Goal: Transaction & Acquisition: Purchase product/service

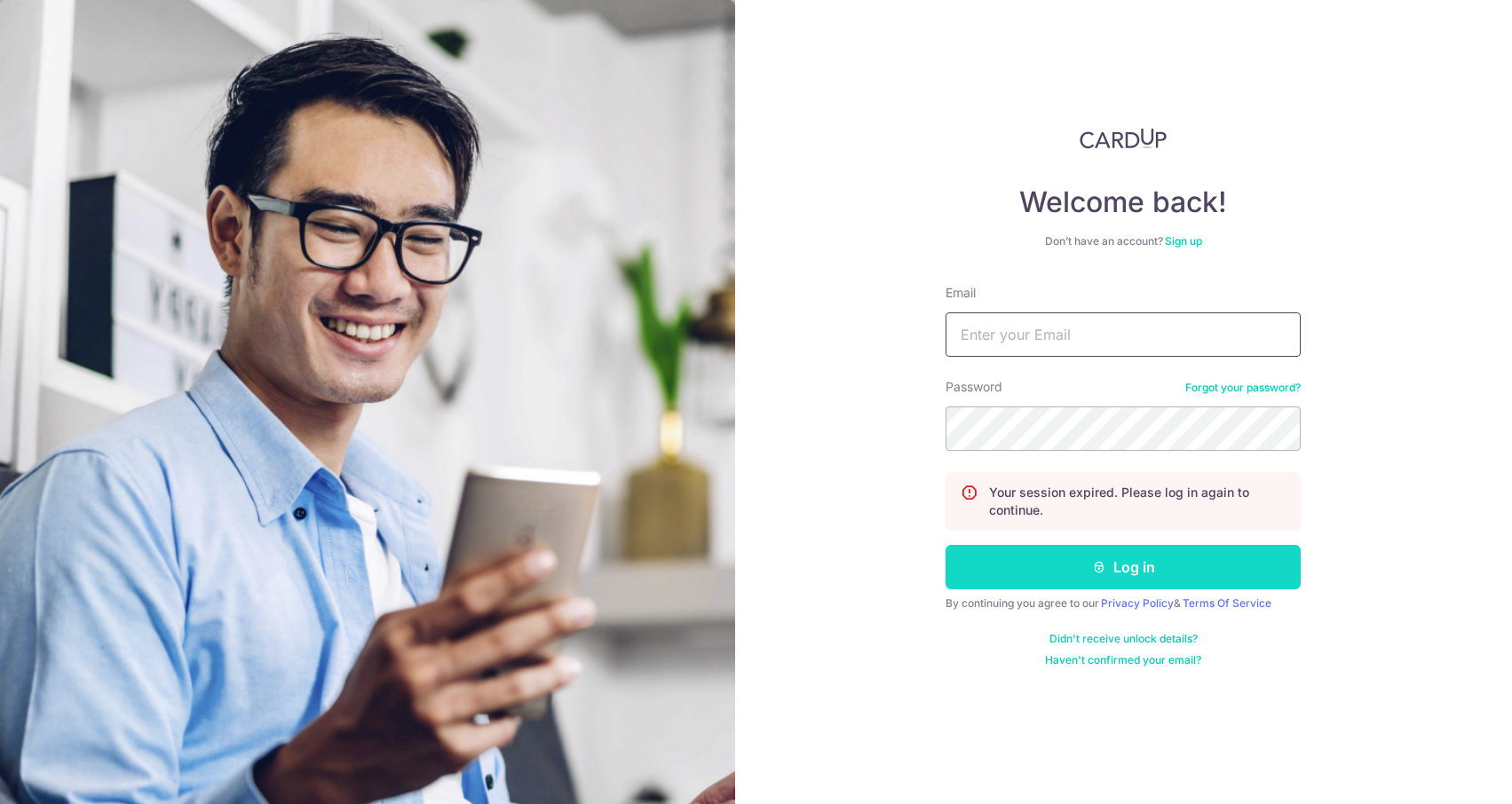
type input "[EMAIL_ADDRESS][DOMAIN_NAME]"
click at [1094, 561] on icon "submit" at bounding box center [1098, 566] width 14 height 14
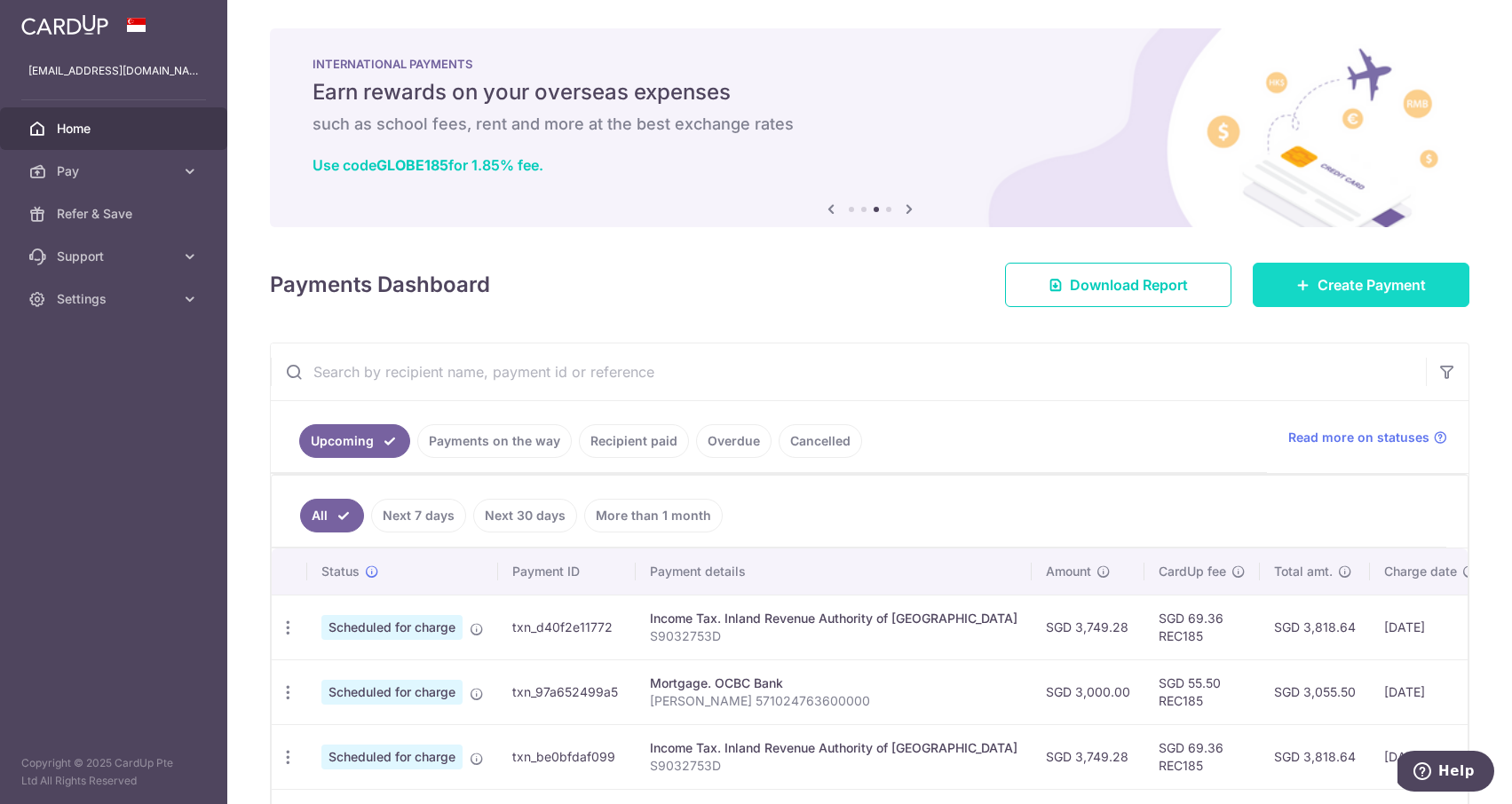
click at [1333, 285] on span "Create Payment" at bounding box center [1371, 285] width 108 height 21
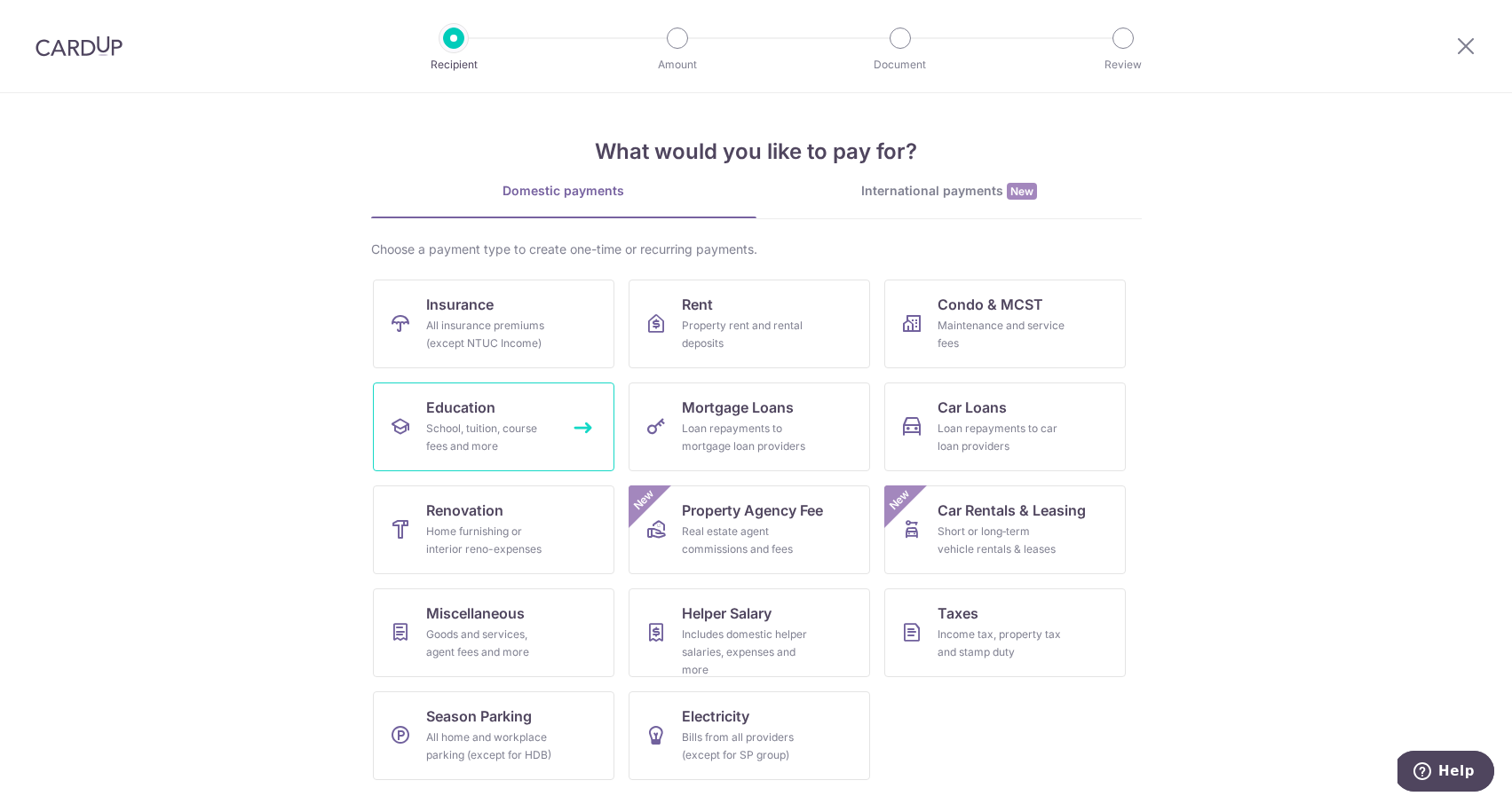
click at [417, 410] on link "Education School, tuition, course fees and more" at bounding box center [493, 427] width 242 height 89
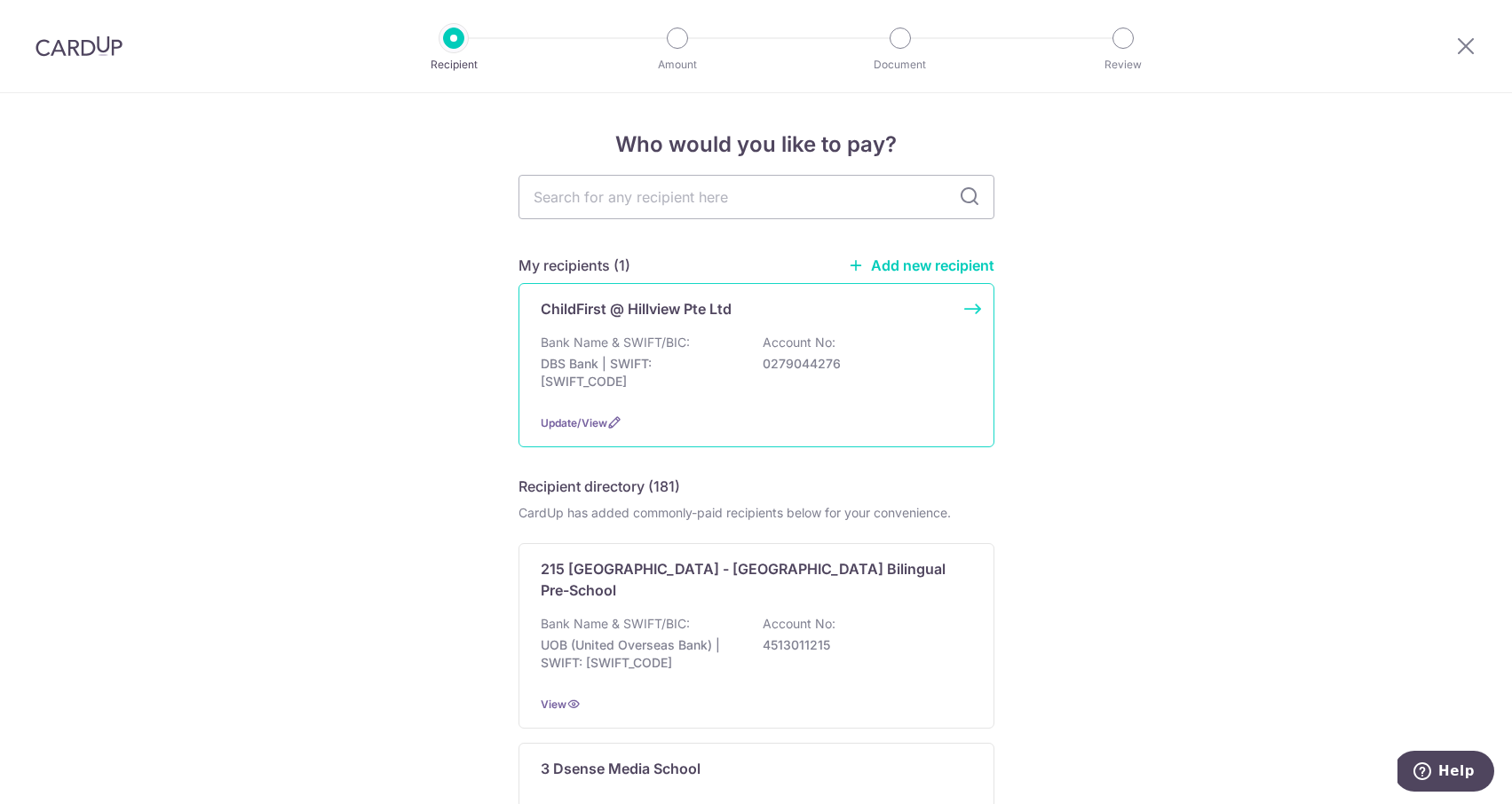
click at [763, 346] on p "Account No:" at bounding box center [799, 342] width 73 height 18
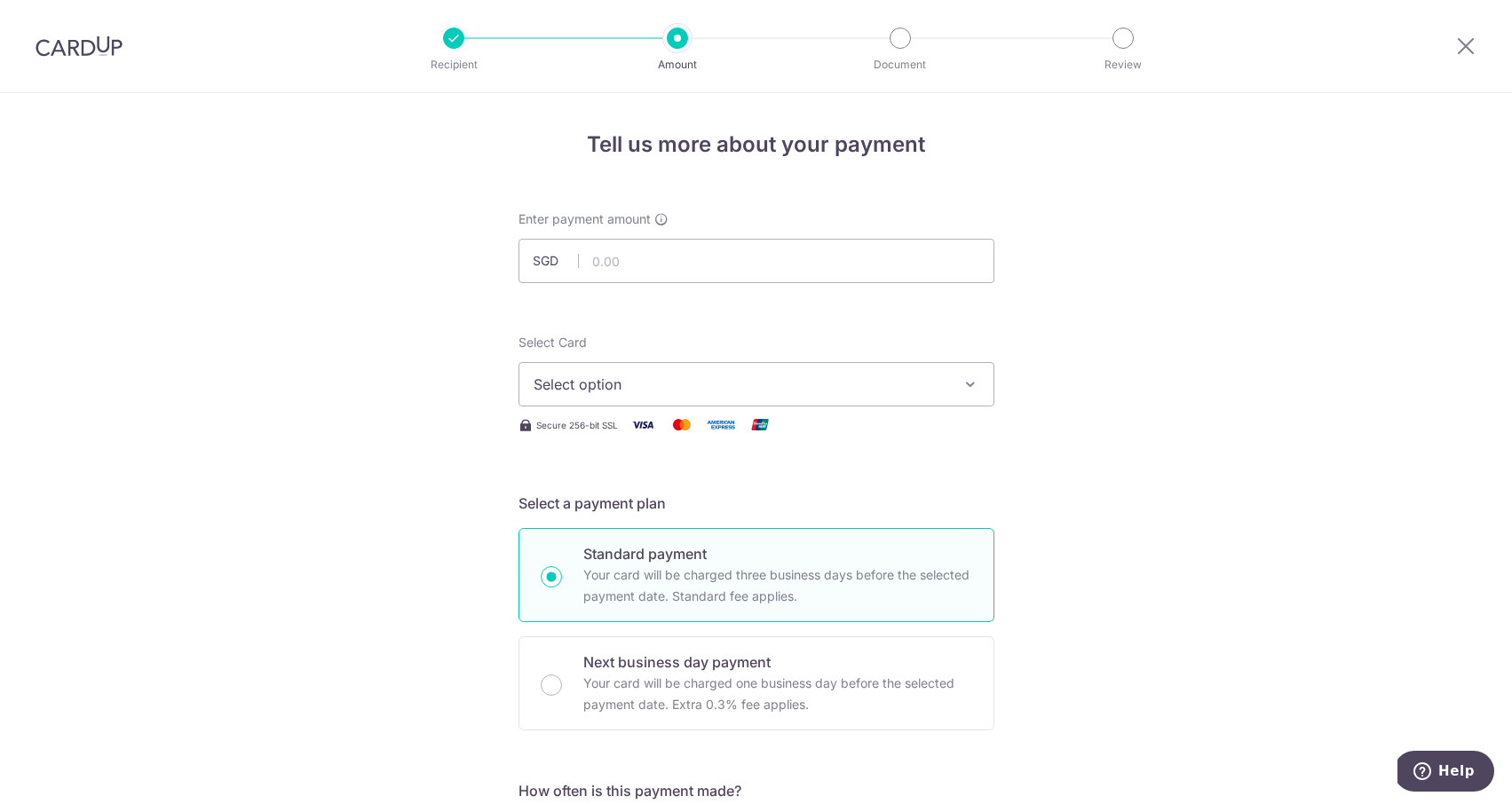
click at [635, 262] on input "text" at bounding box center [756, 261] width 476 height 44
type input "1,148.00"
click at [915, 358] on div "Select Card Select option Add credit card Your Cards **** 2004 **** 1006 **** 1…" at bounding box center [756, 370] width 476 height 73
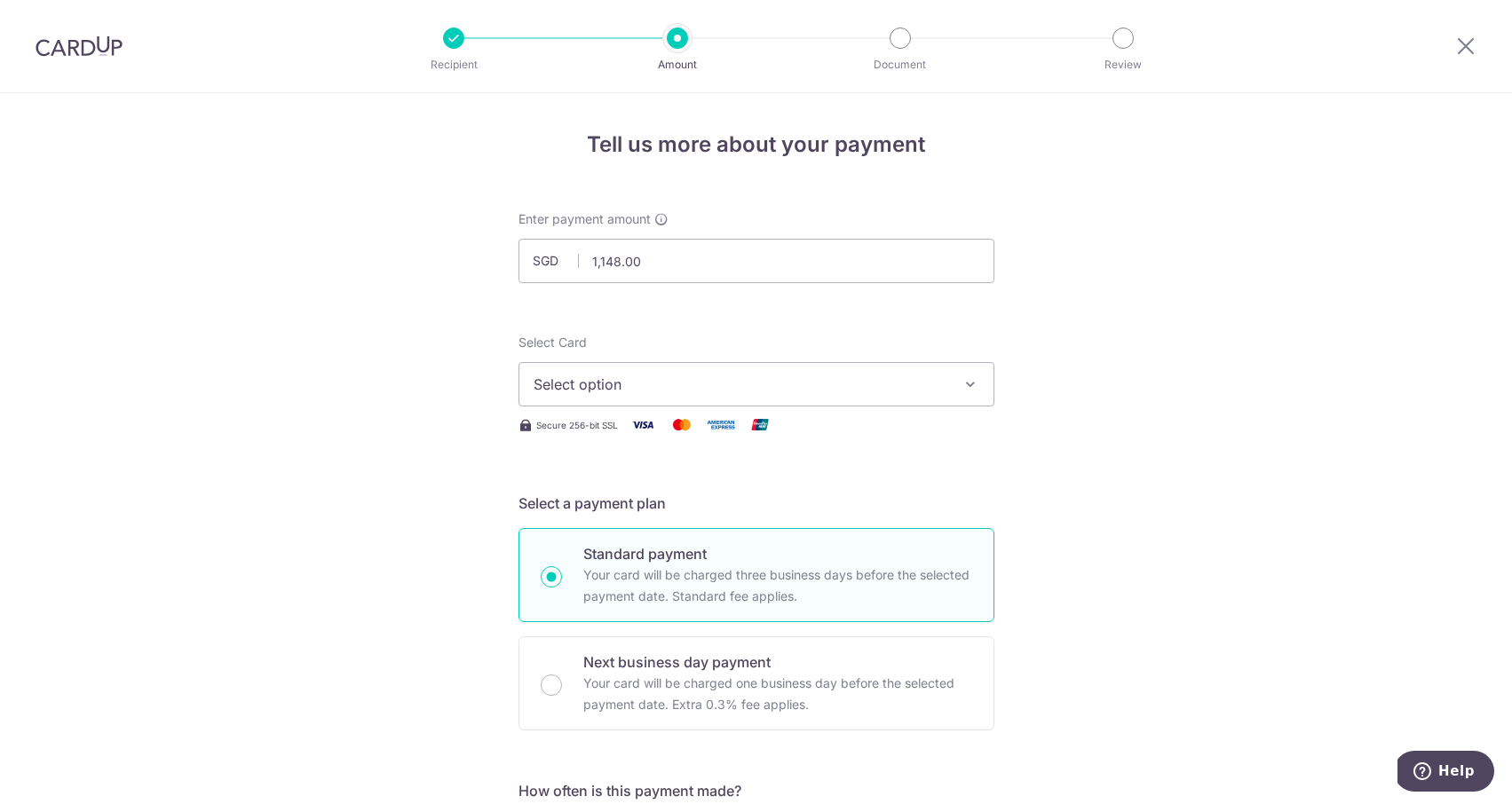
click at [905, 386] on span "Select option" at bounding box center [740, 384] width 414 height 21
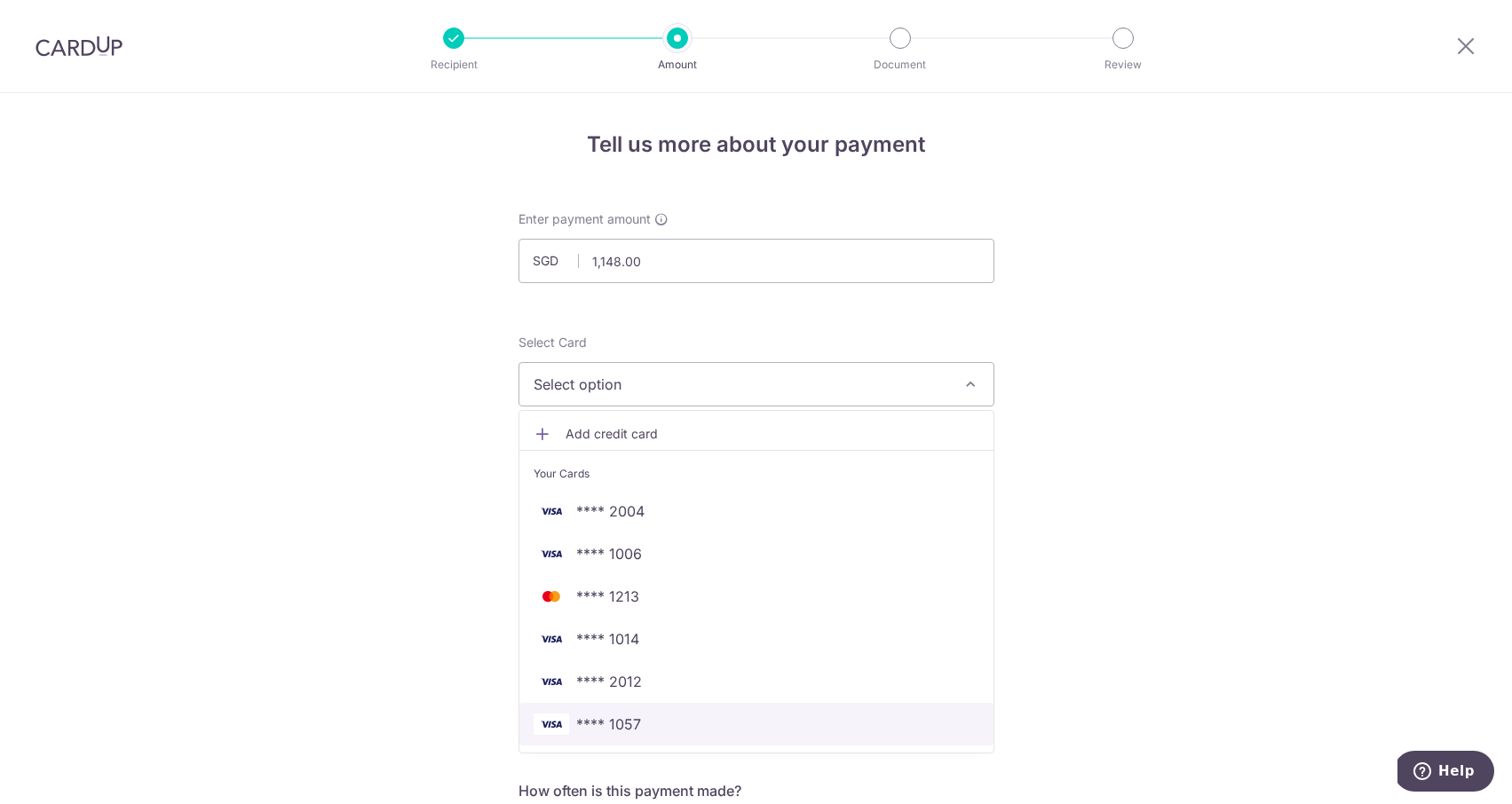
click at [661, 717] on span "**** 1057" at bounding box center [756, 724] width 446 height 21
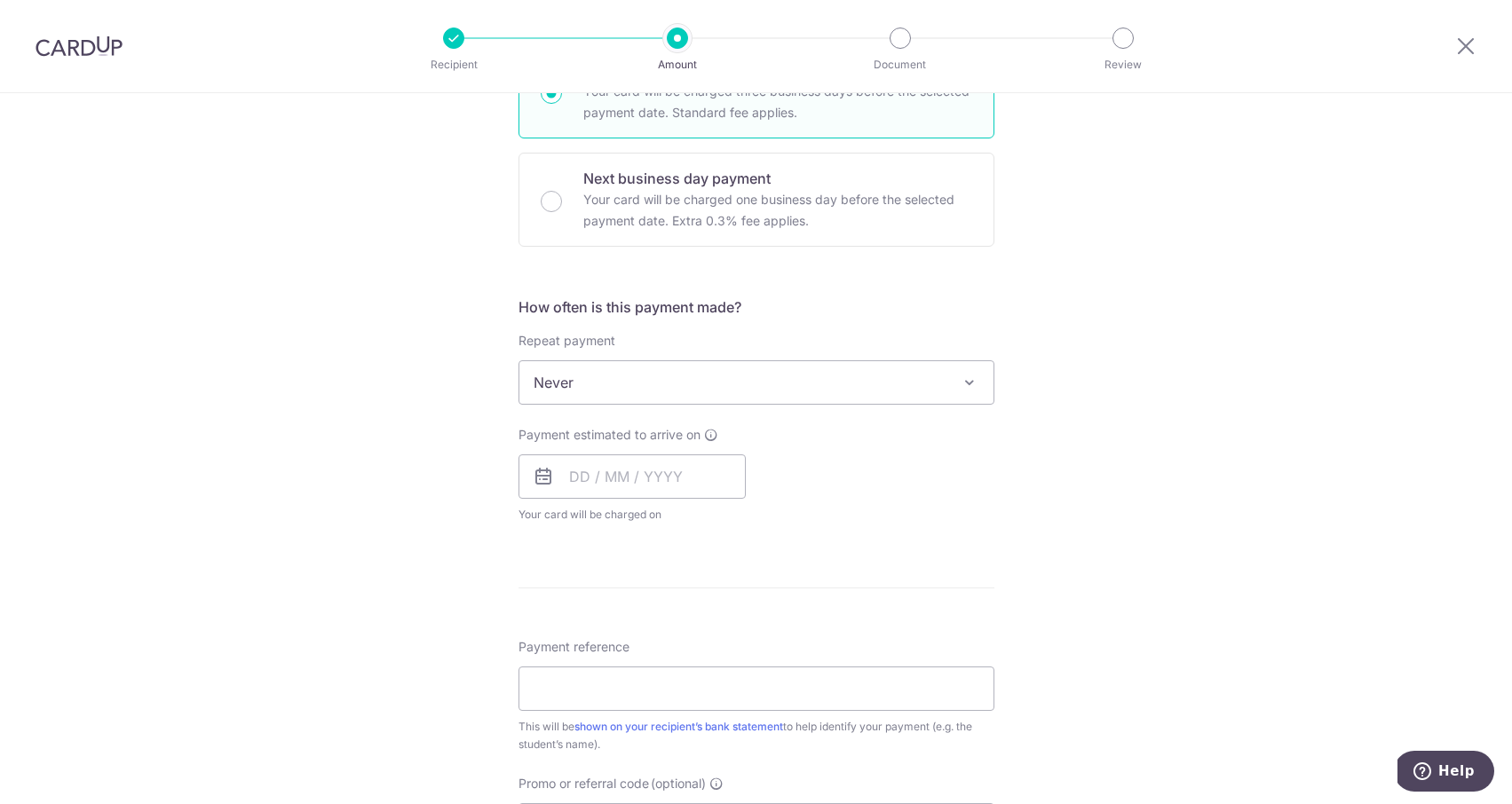
scroll to position [895, 0]
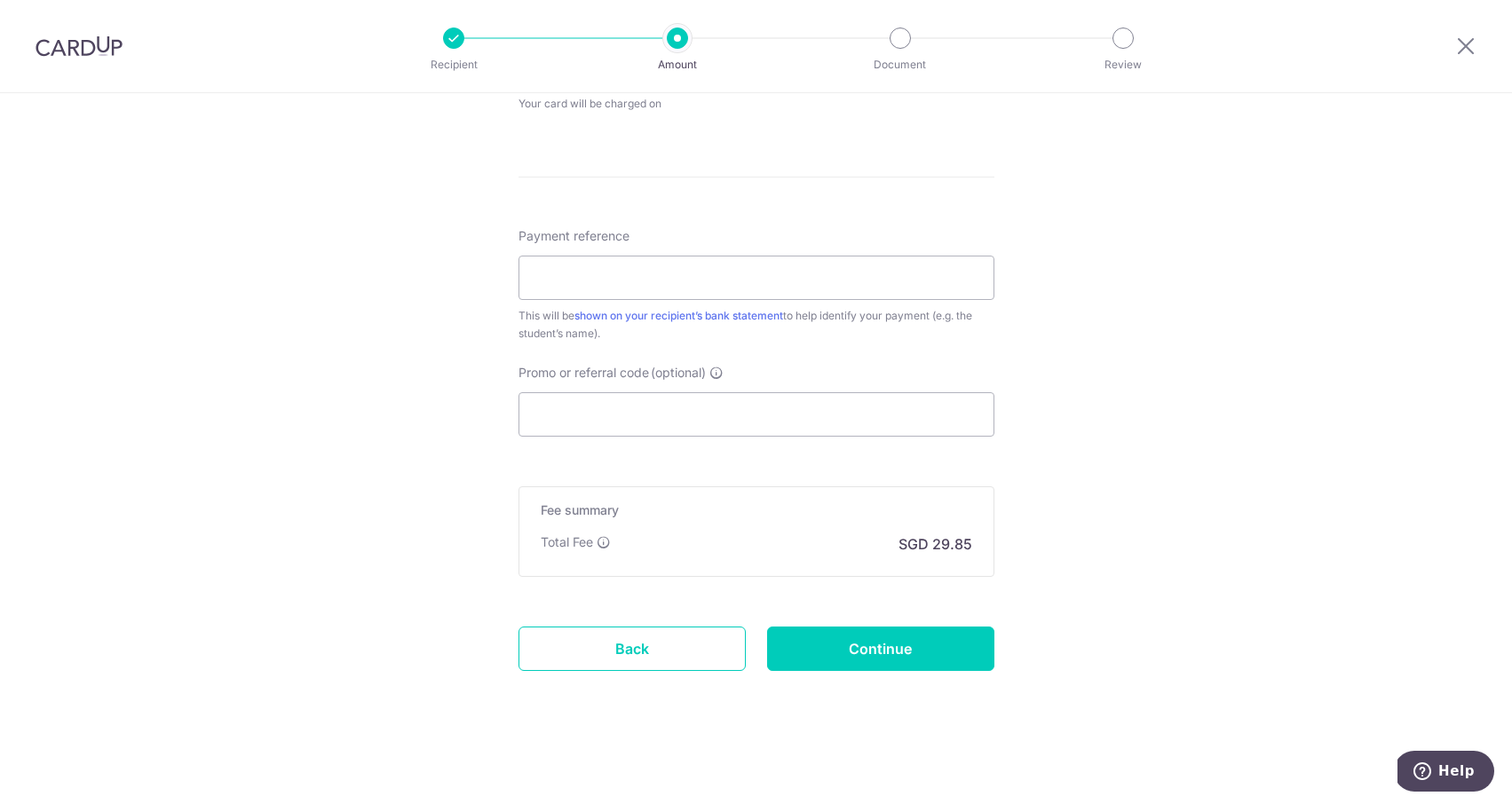
click at [658, 300] on div "Payment reference This will be shown on your recipient’s bank statement to help…" at bounding box center [756, 285] width 476 height 116
click at [658, 283] on input "Payment reference" at bounding box center [756, 278] width 476 height 44
type input "CFHV K1 Toh Jun Rui"
click at [622, 409] on input "Promo or referral code (optional)" at bounding box center [756, 414] width 476 height 44
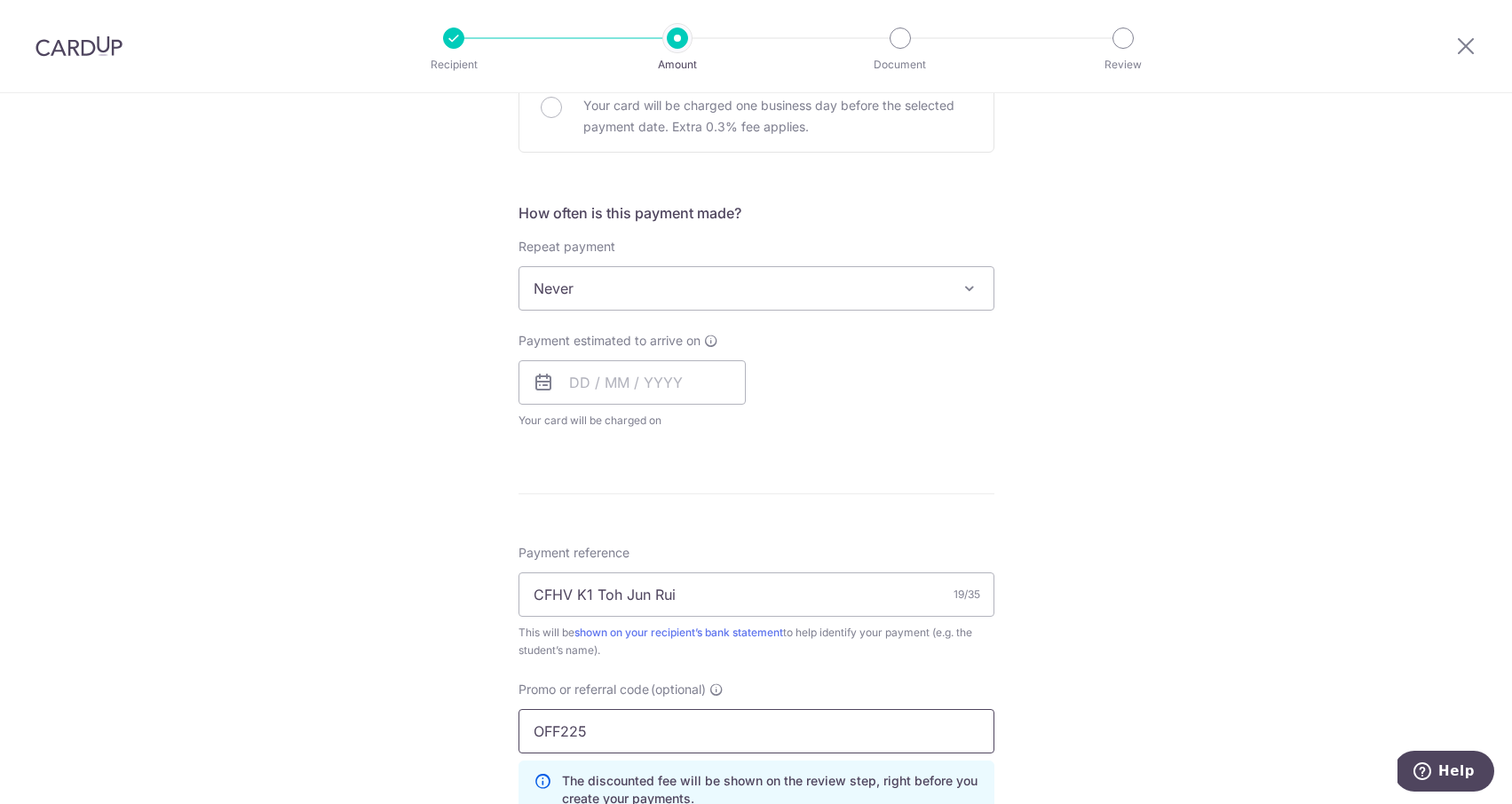
scroll to position [599, 0]
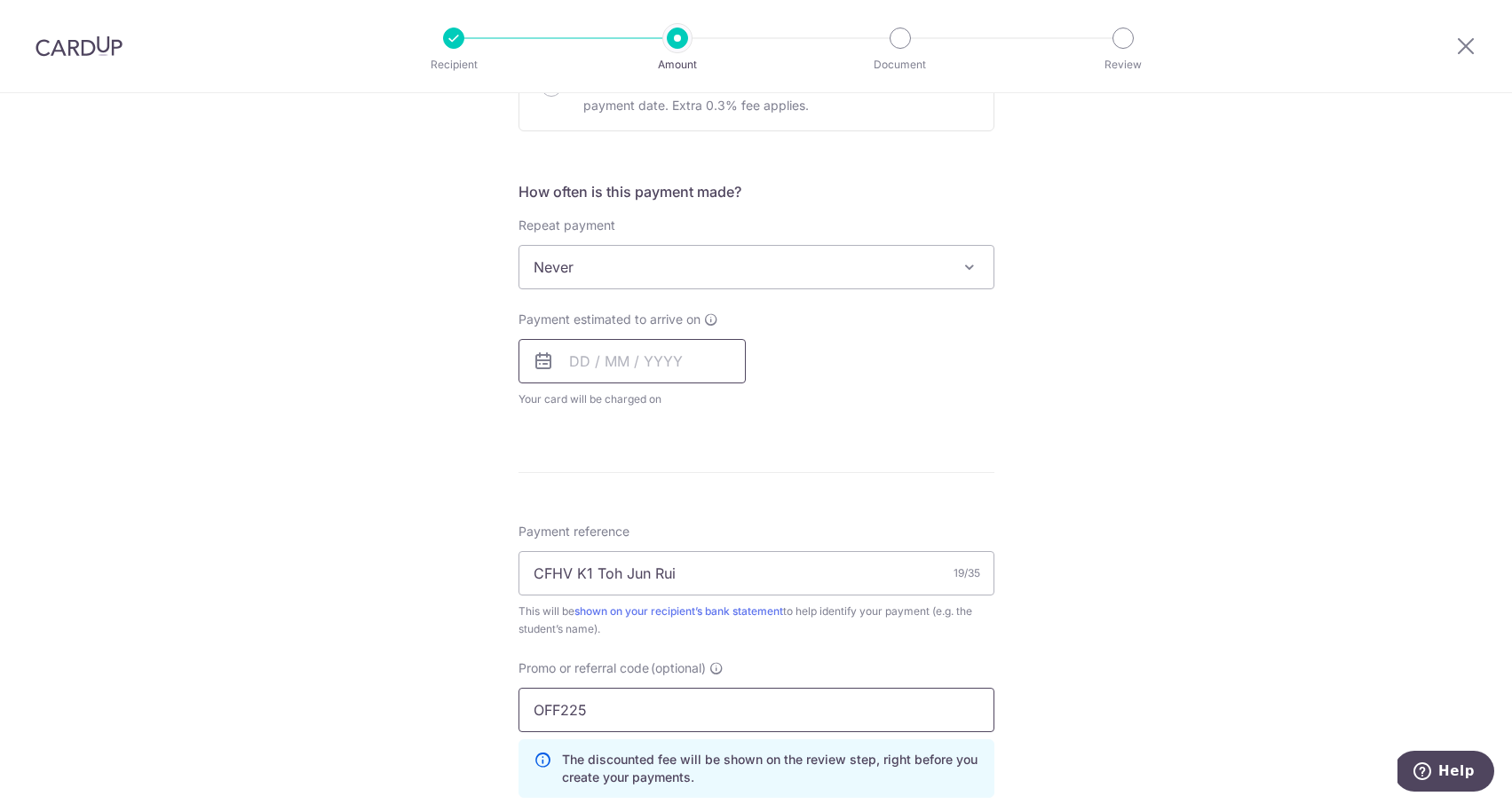
type input "OFF225"
click at [653, 366] on input "text" at bounding box center [632, 361] width 227 height 44
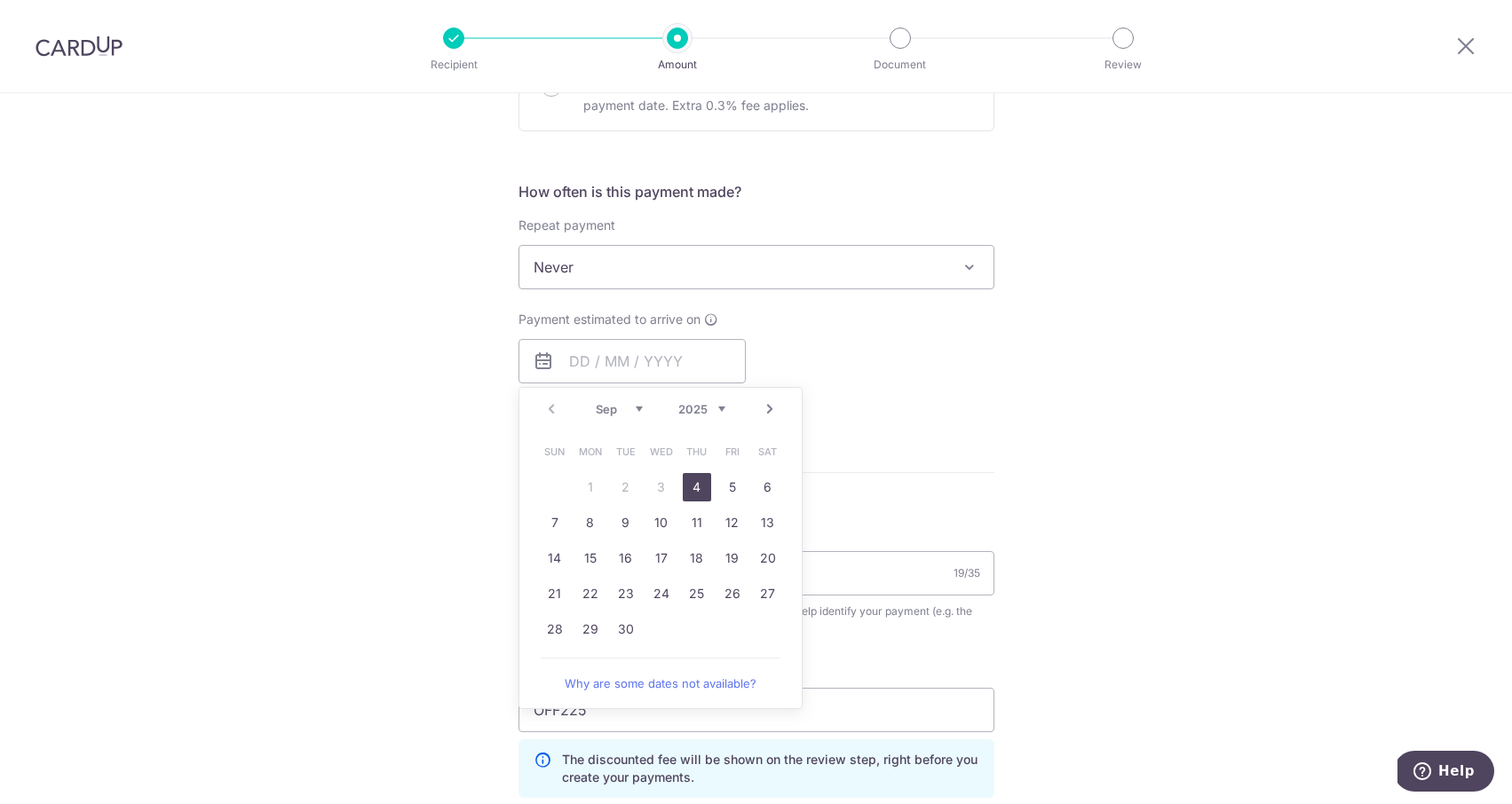
click at [697, 478] on link "4" at bounding box center [697, 487] width 29 height 29
type input "[DATE]"
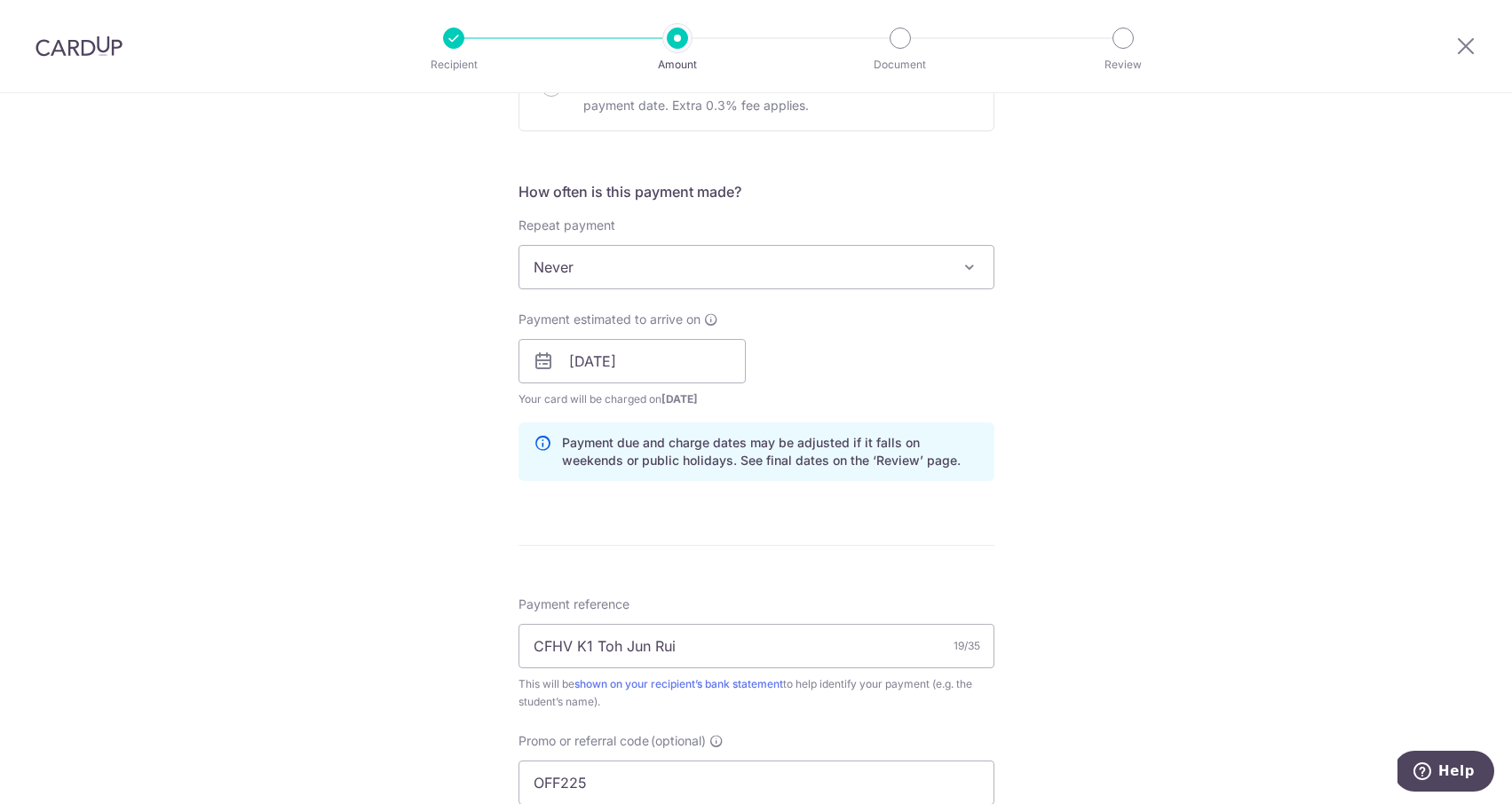
click at [353, 398] on div "Tell us more about your payment Enter payment amount SGD 1,148.00 1148.00 Selec…" at bounding box center [756, 372] width 1512 height 1758
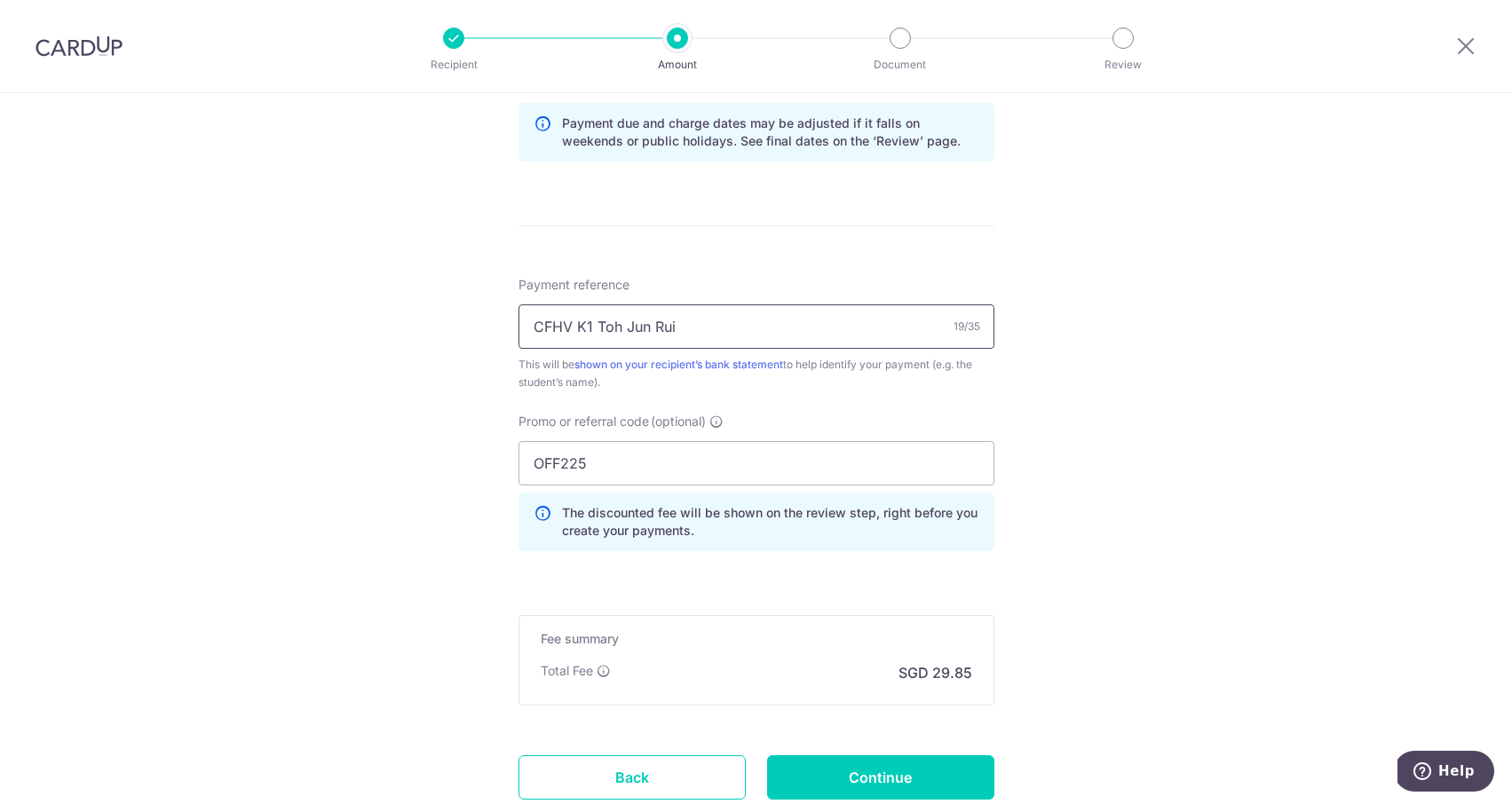
scroll to position [1047, 0]
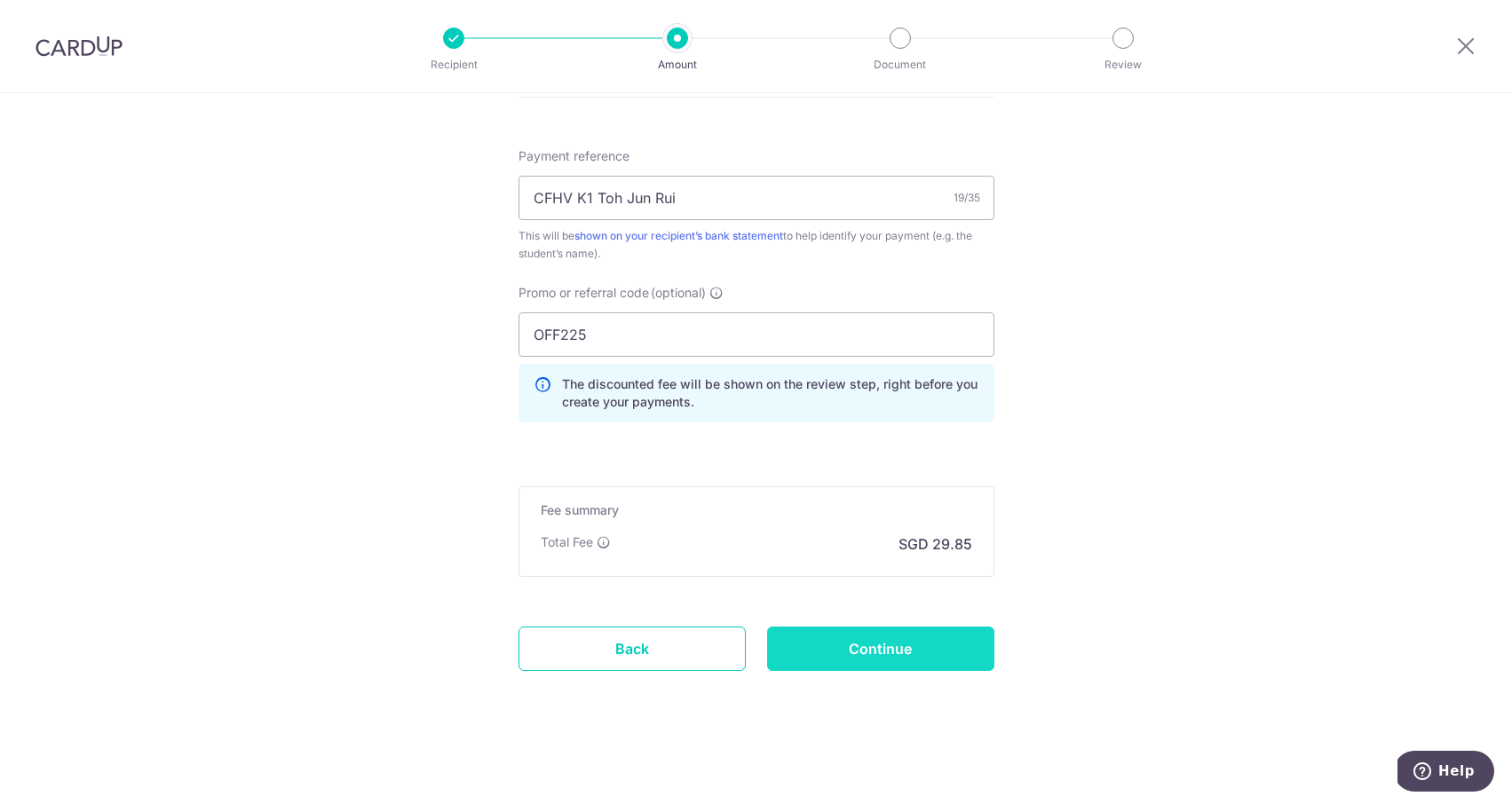
click at [821, 647] on input "Continue" at bounding box center [881, 648] width 227 height 44
type input "Create Schedule"
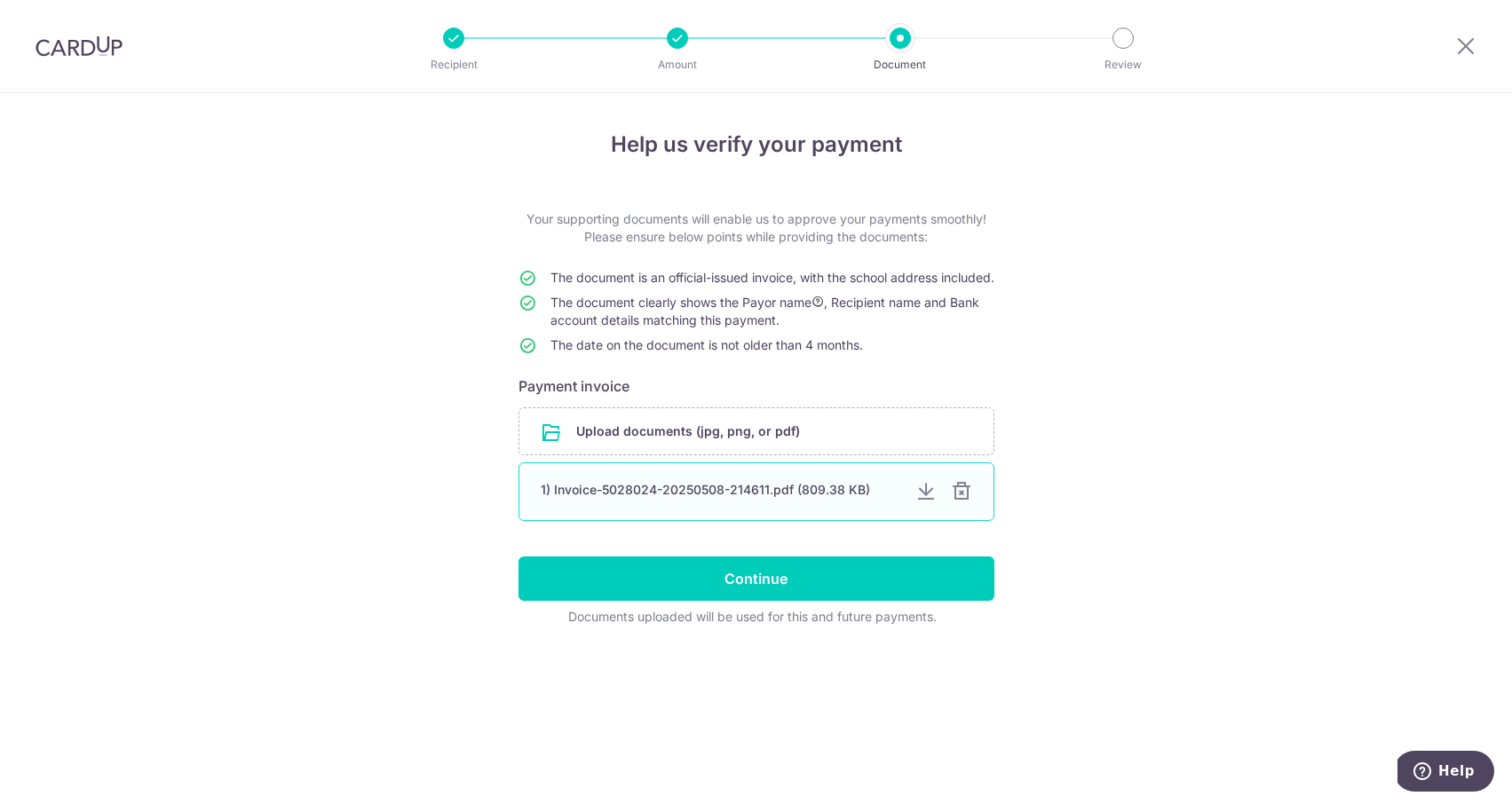
click at [973, 514] on div "1) Invoice-5028024-20250508-214611.pdf (809.38 KB)" at bounding box center [756, 491] width 476 height 58
click at [966, 502] on div at bounding box center [961, 492] width 21 height 21
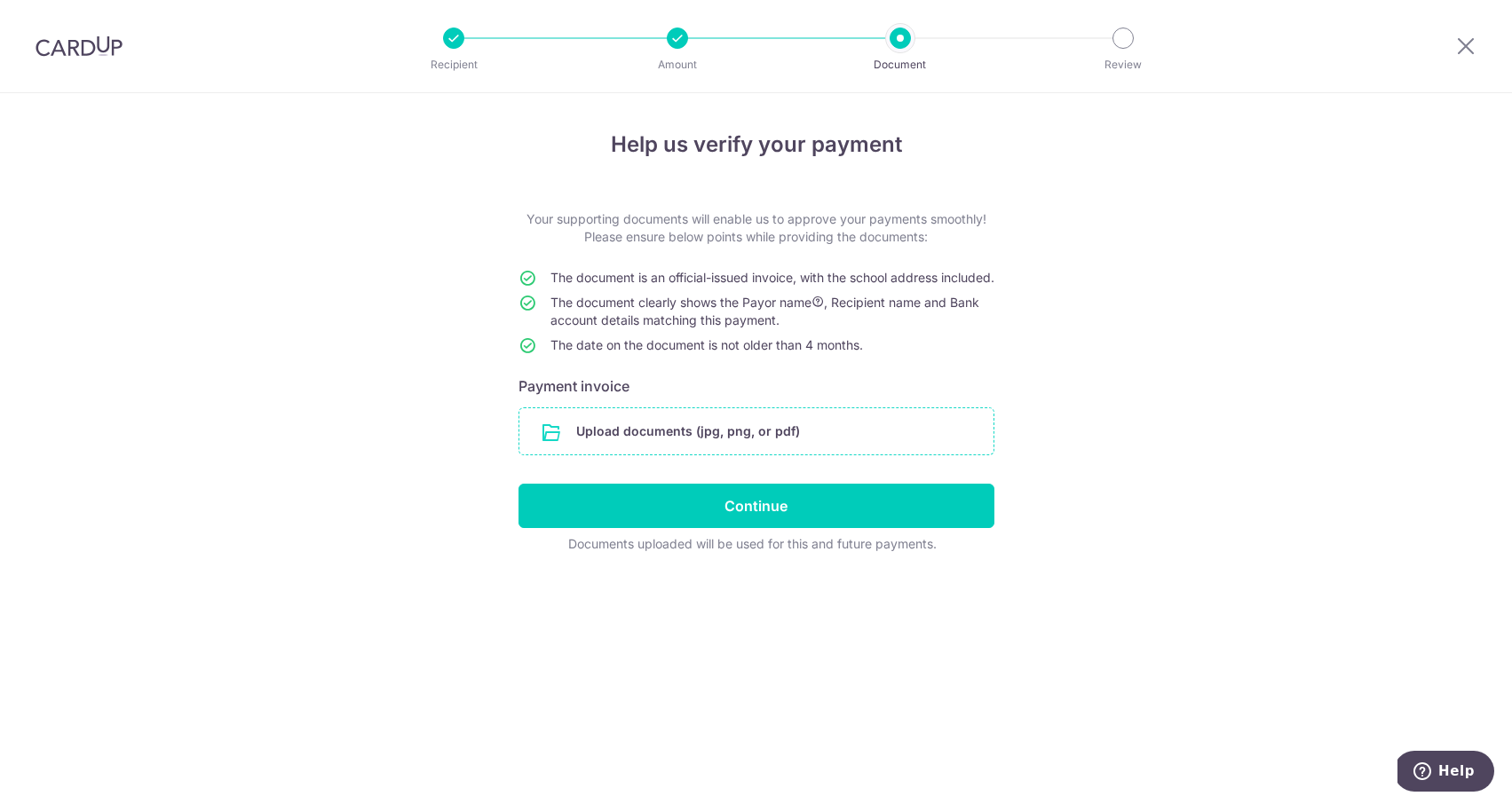
click at [712, 446] on input "file" at bounding box center [756, 432] width 474 height 46
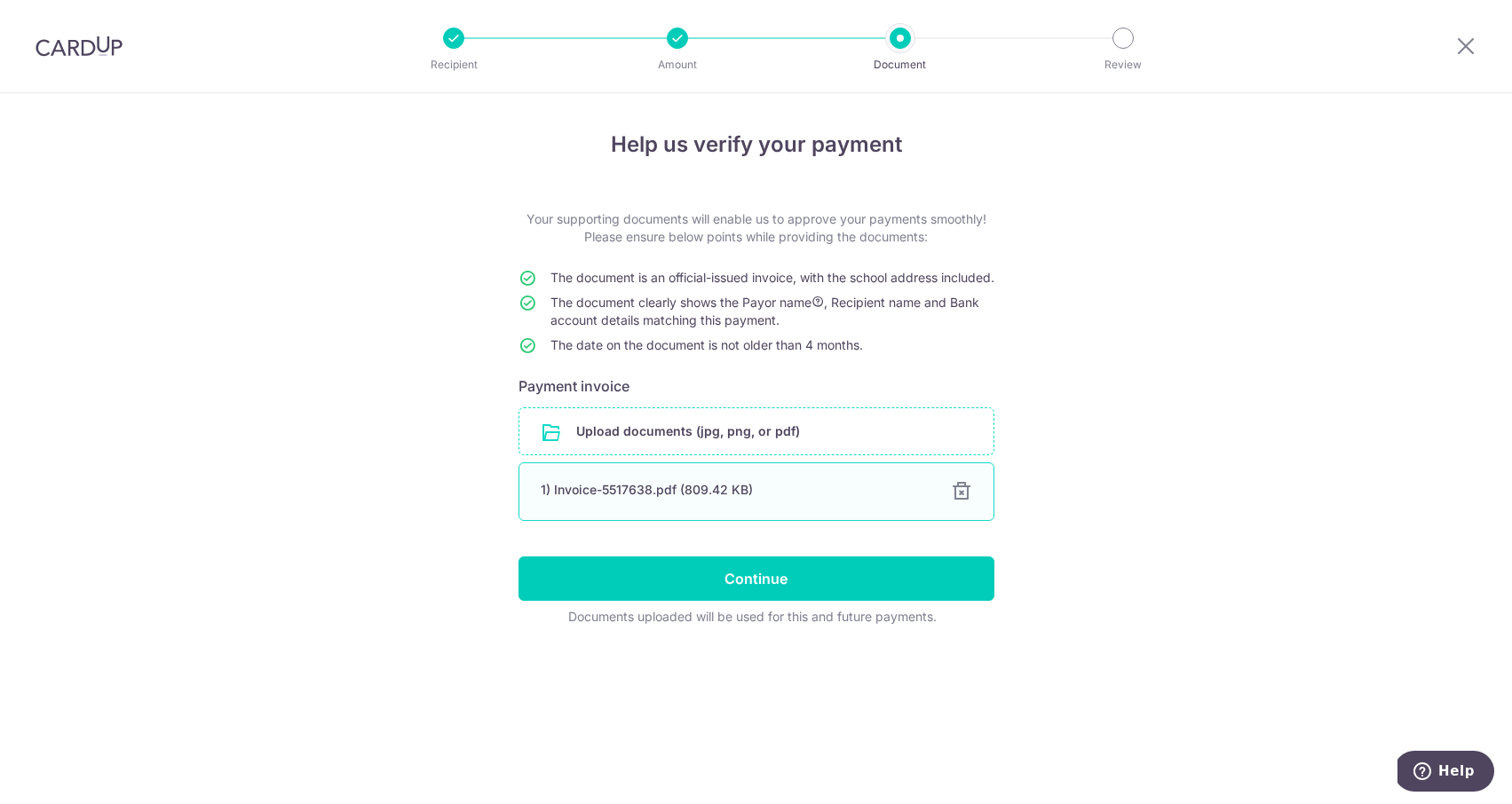
click at [962, 502] on div at bounding box center [961, 492] width 21 height 21
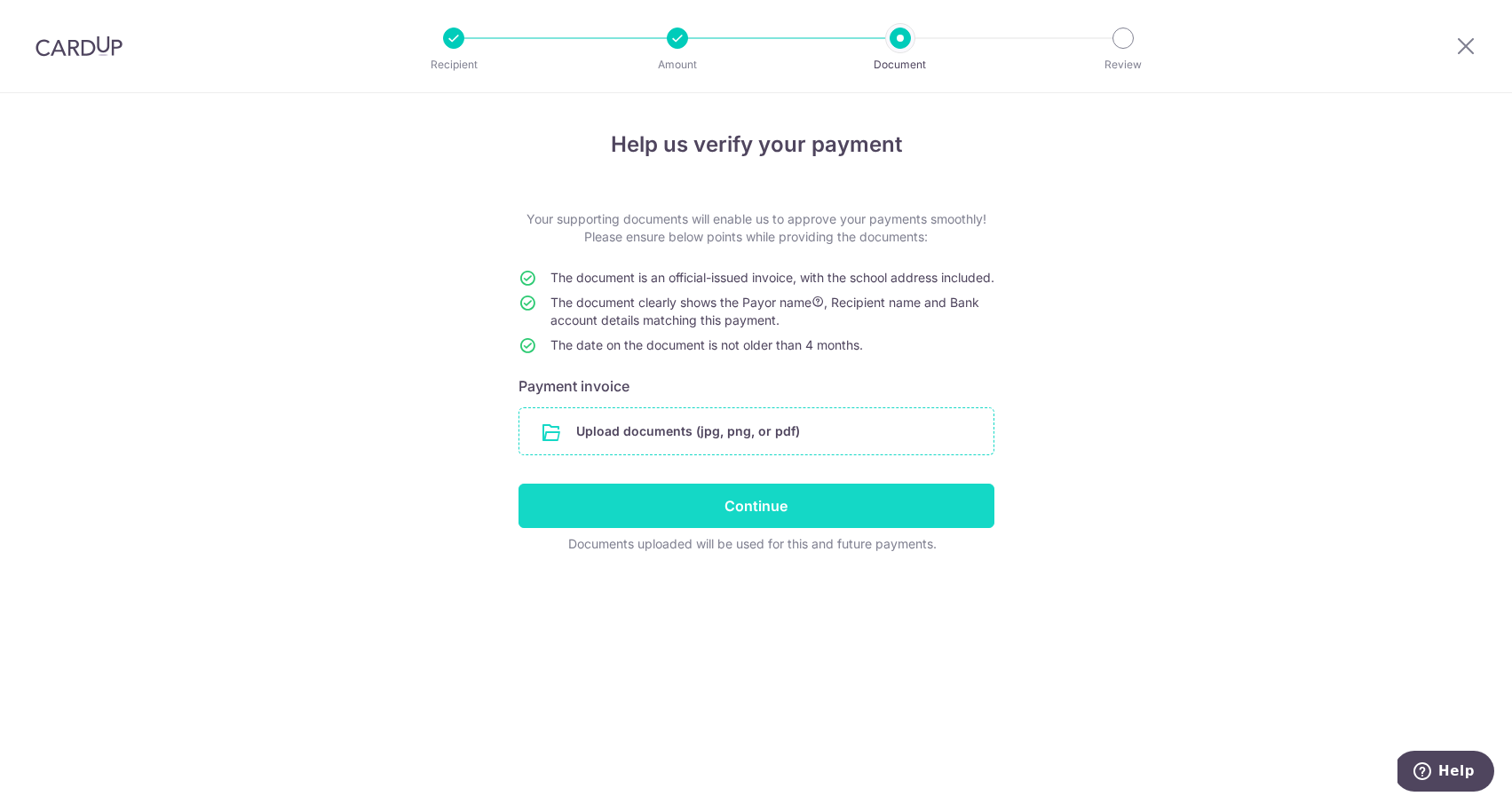
click at [897, 508] on input "Continue" at bounding box center [756, 506] width 476 height 44
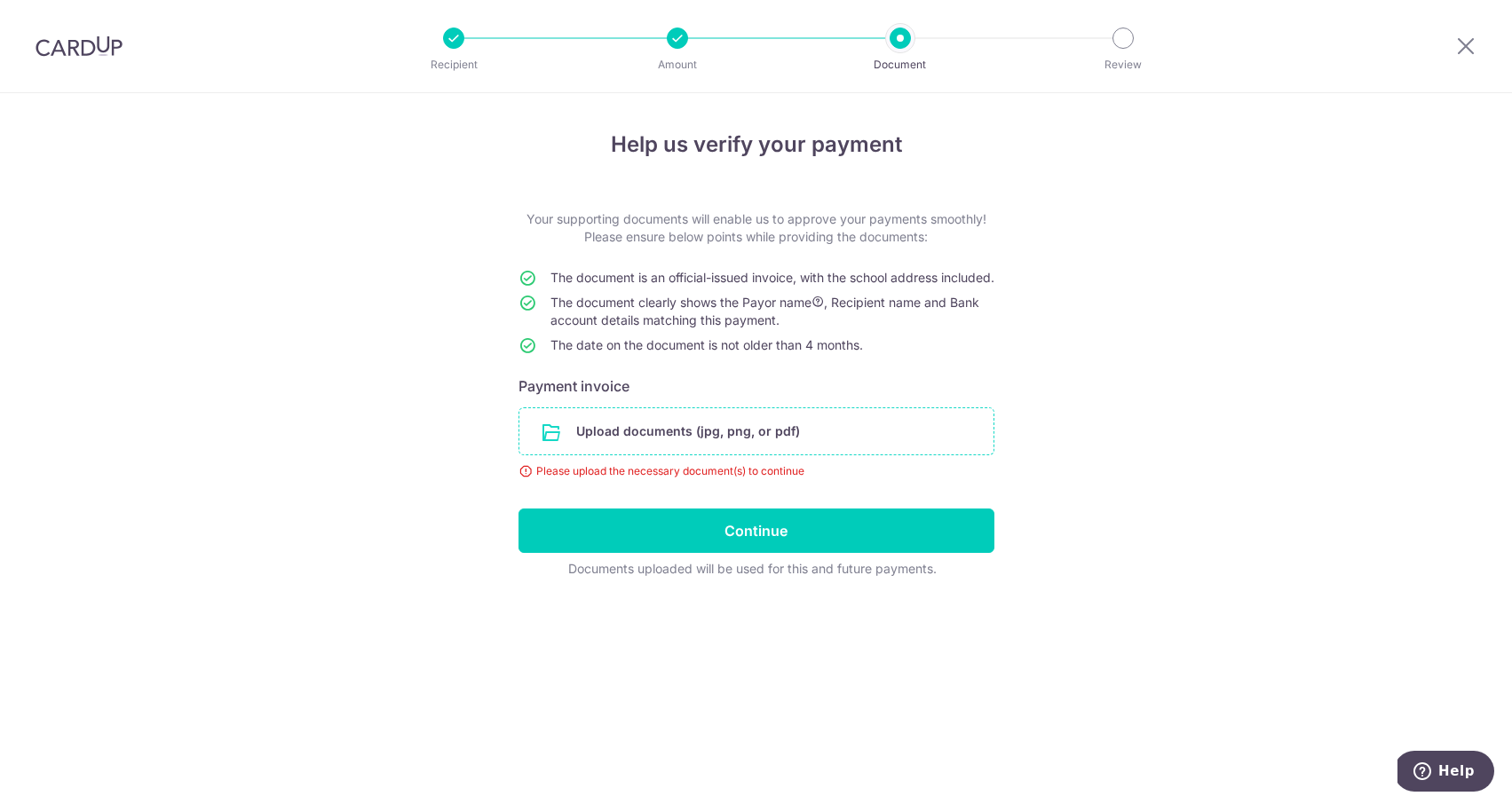
click at [802, 455] on input "file" at bounding box center [756, 432] width 474 height 46
click at [789, 433] on input "file" at bounding box center [756, 432] width 474 height 46
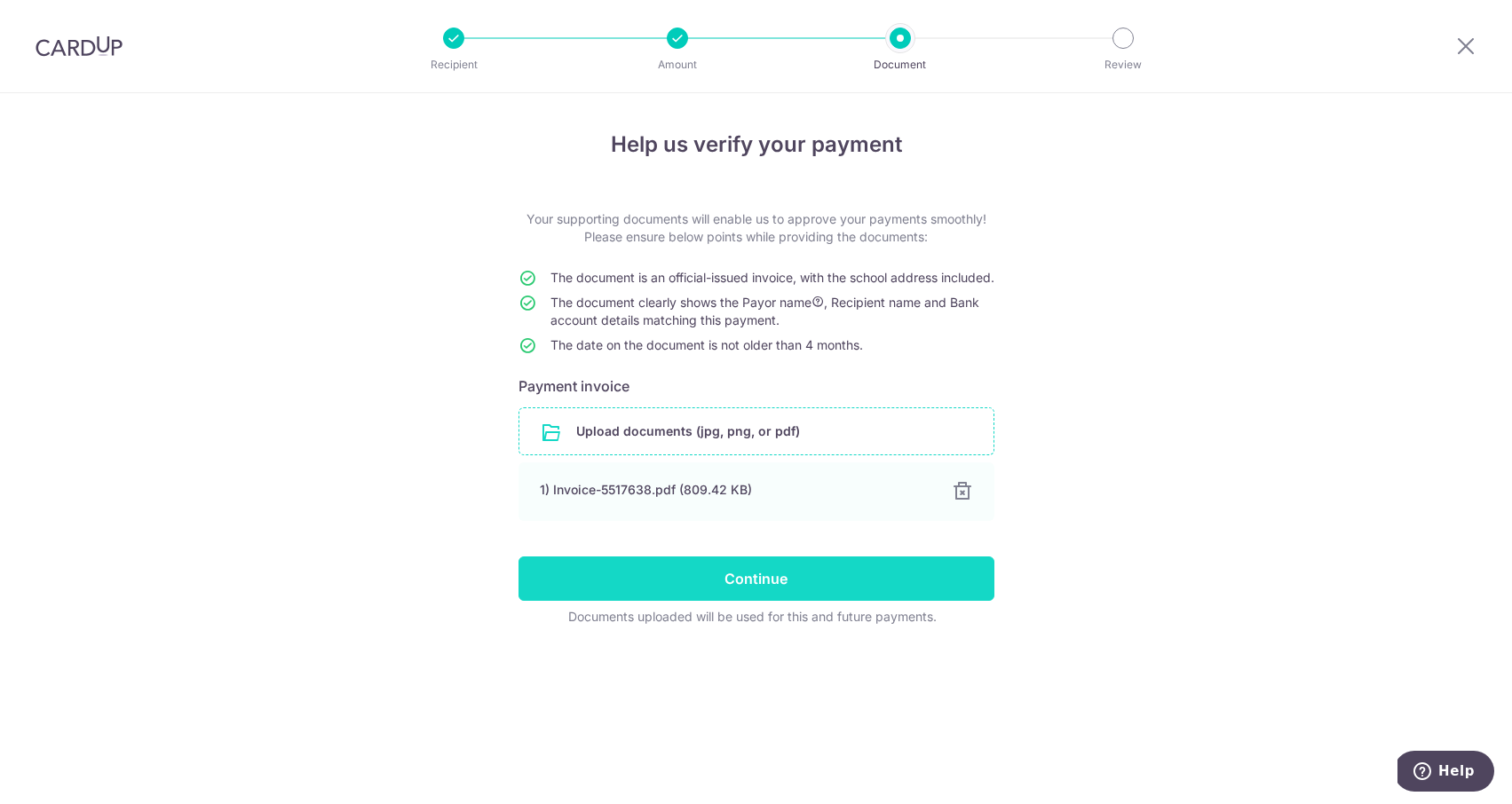
click at [827, 585] on input "Continue" at bounding box center [756, 579] width 476 height 44
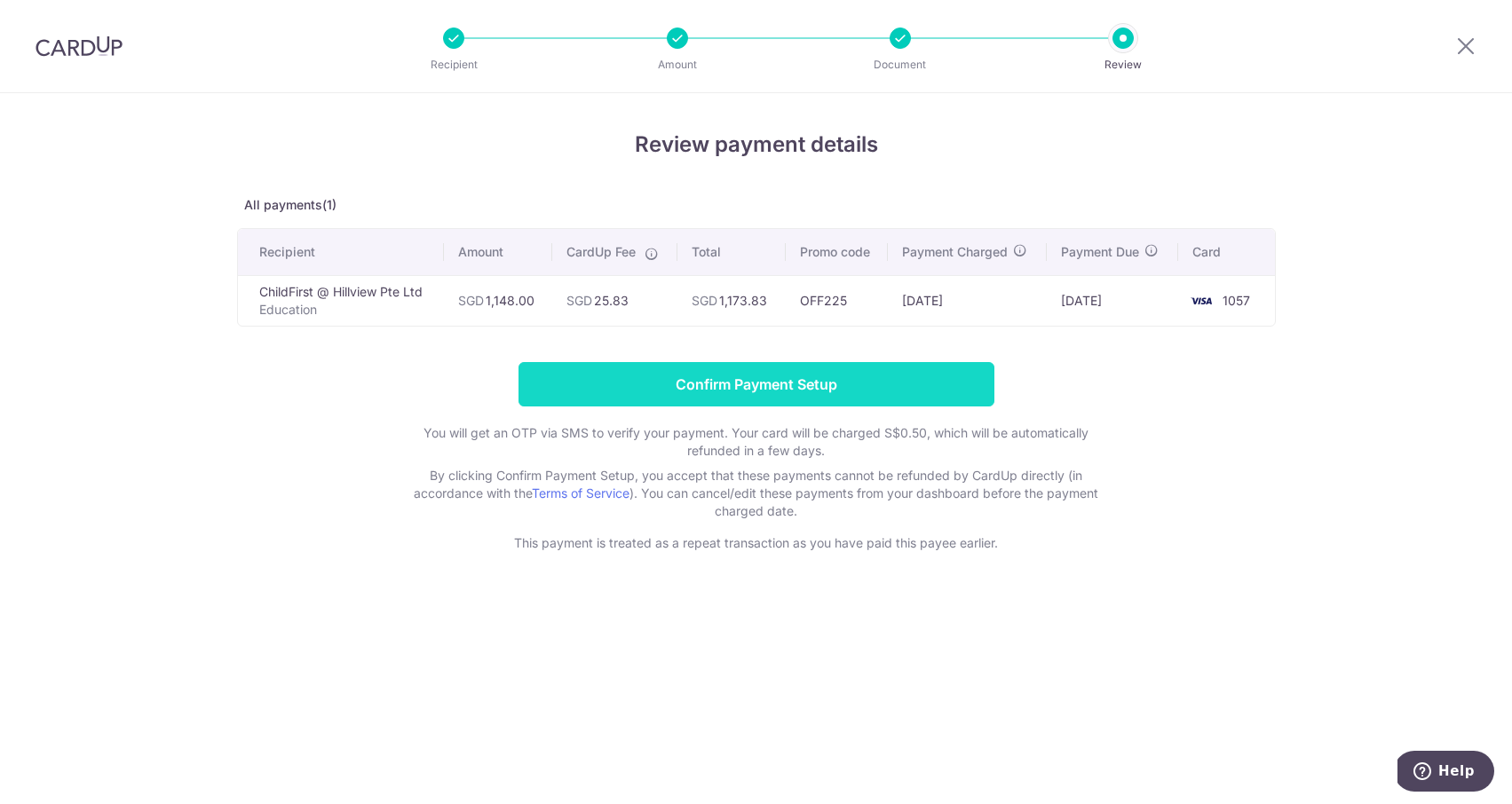
click at [774, 384] on input "Confirm Payment Setup" at bounding box center [756, 384] width 476 height 44
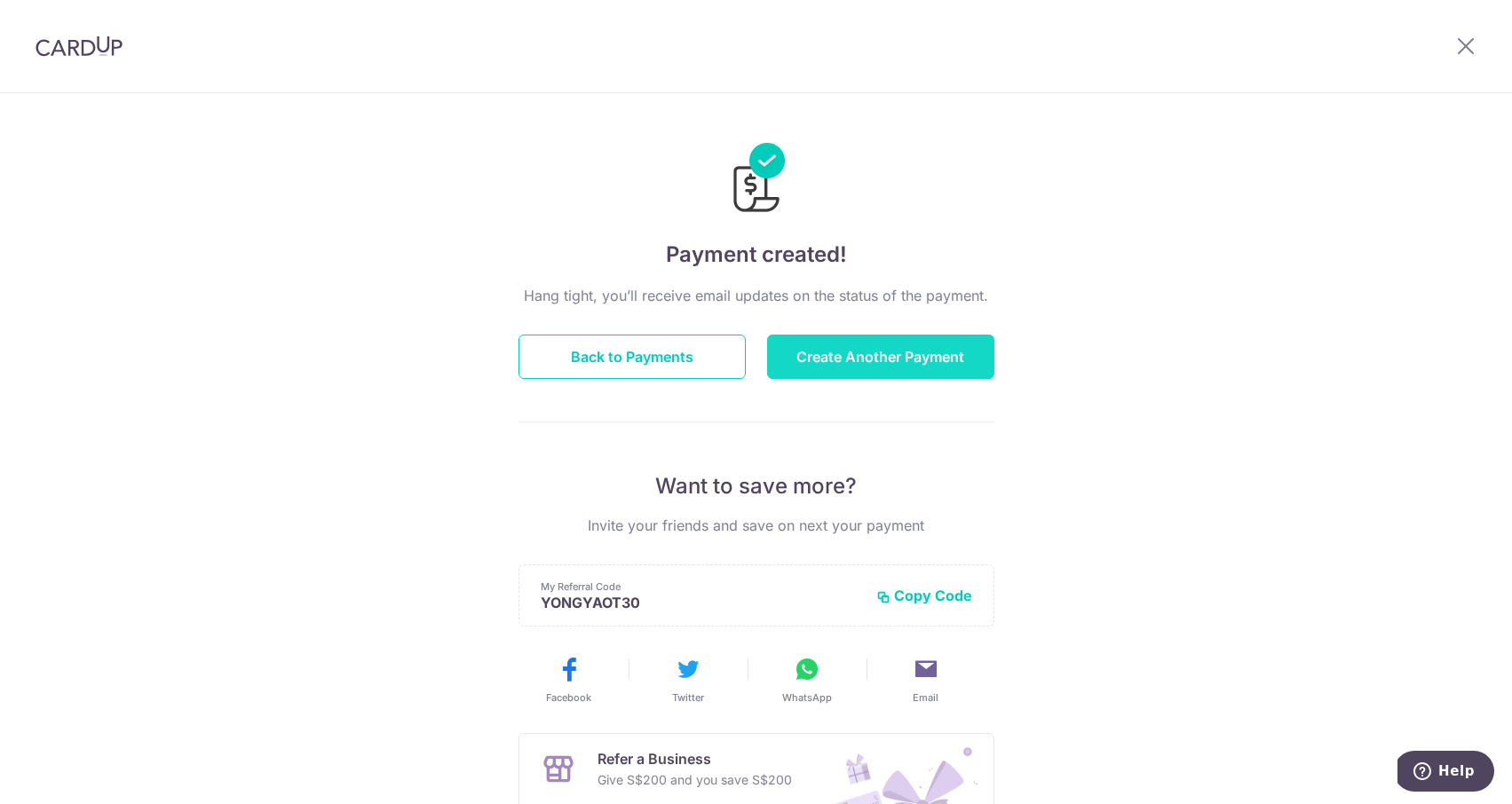
click at [866, 354] on button "Create Another Payment" at bounding box center [881, 356] width 227 height 44
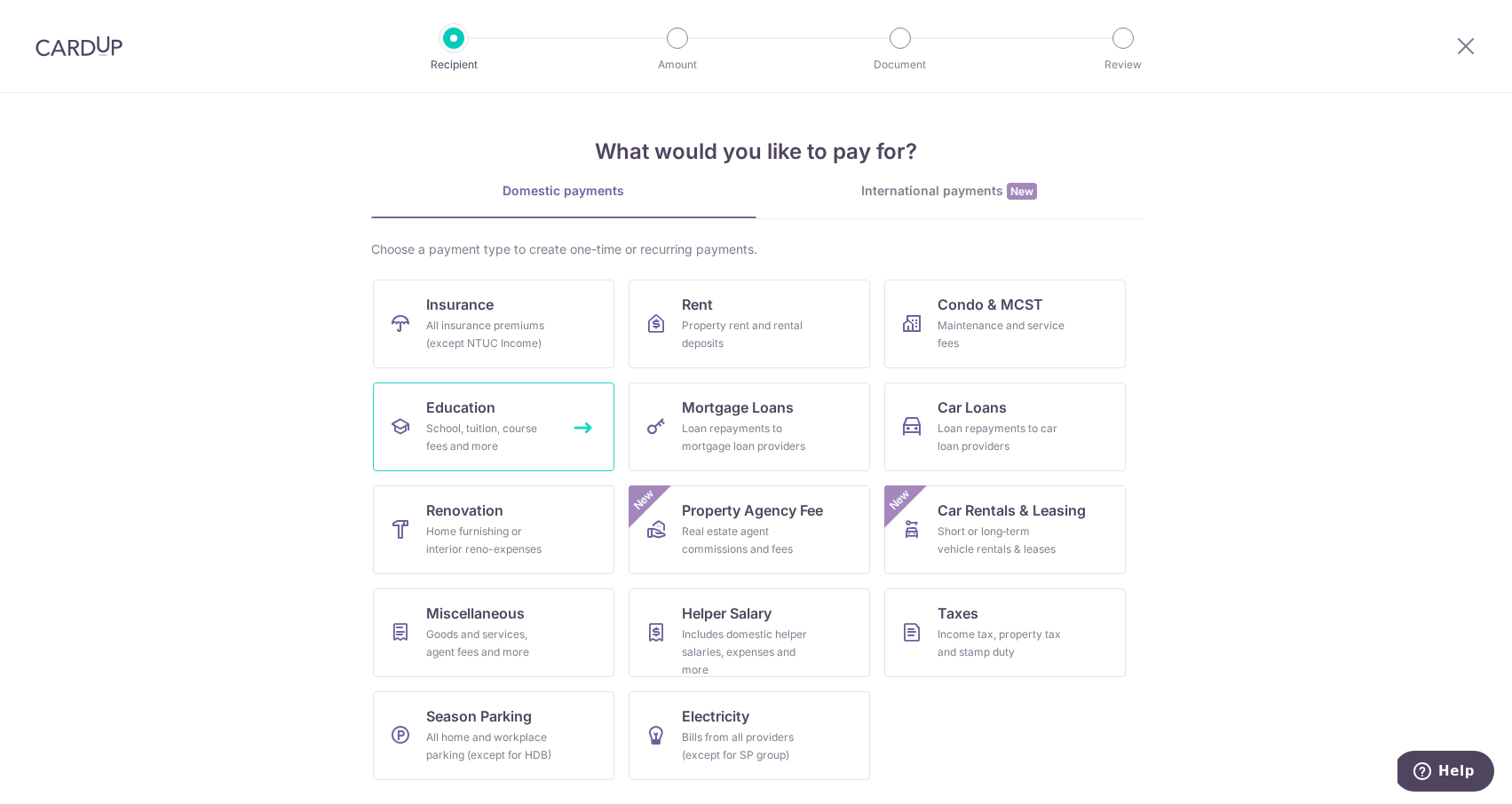
click at [437, 420] on div "School, tuition, course fees and more" at bounding box center [490, 437] width 128 height 35
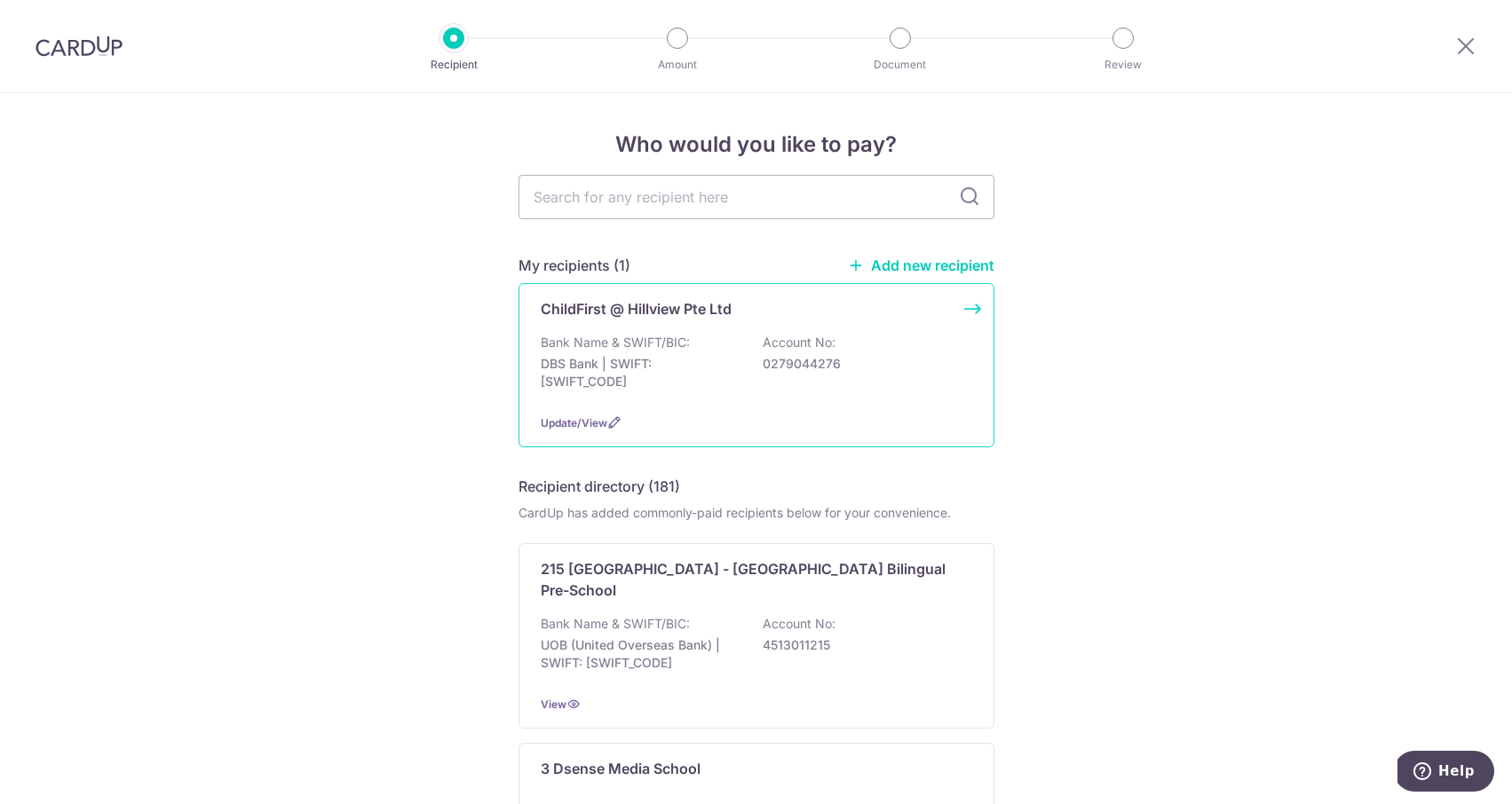
click at [713, 330] on div "ChildFirst @ Hillview Pte Ltd Bank Name & SWIFT/BIC: DBS Bank | SWIFT: [SWIFT_C…" at bounding box center [756, 365] width 476 height 164
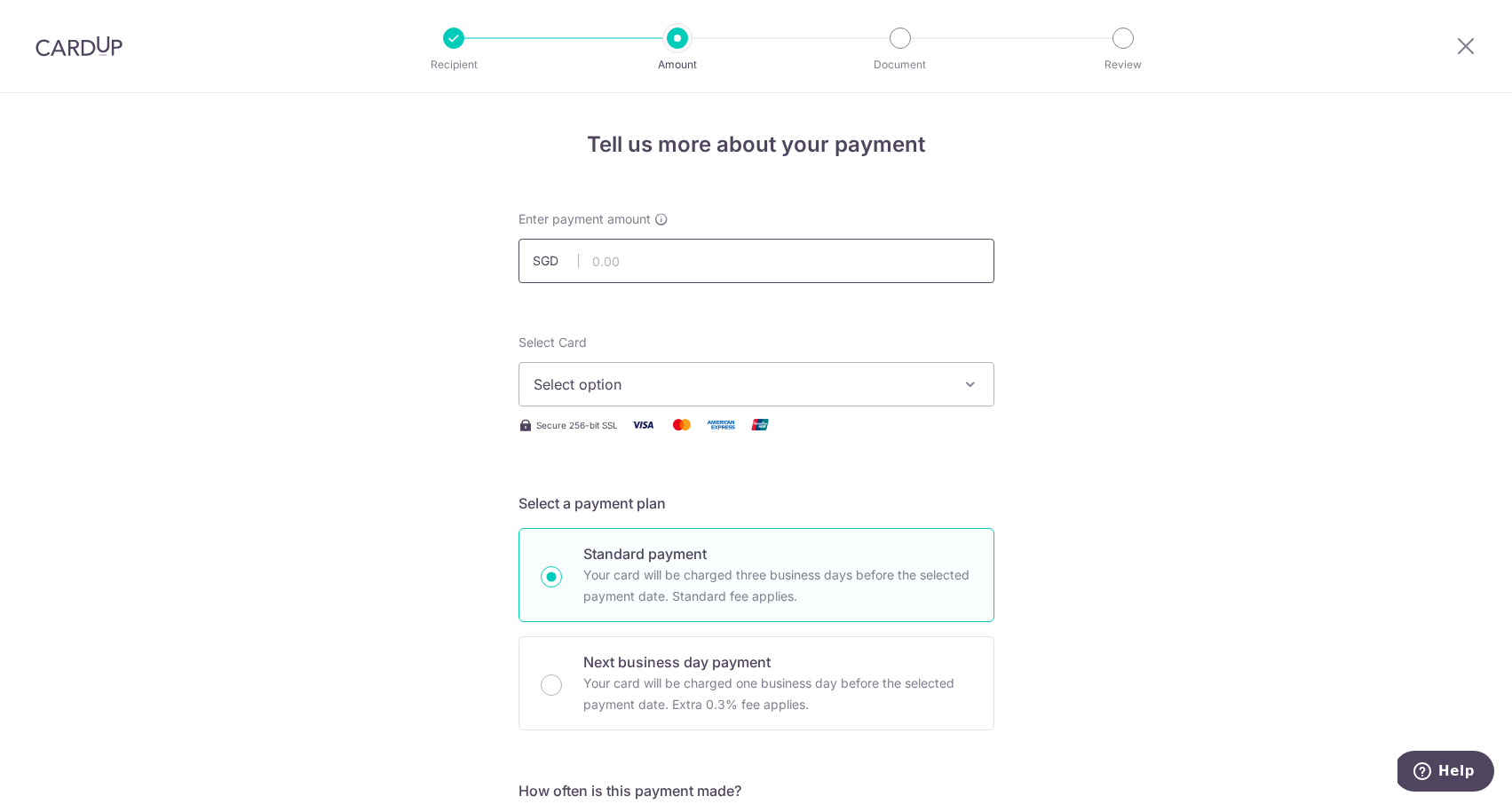
click at [809, 251] on input "text" at bounding box center [756, 261] width 476 height 44
type input "1,348.00"
click at [692, 413] on div "Select Card Select option Add credit card Your Cards **** 2004 **** 1006 **** 1…" at bounding box center [756, 384] width 476 height 102
click at [696, 395] on button "Select option" at bounding box center [756, 384] width 476 height 44
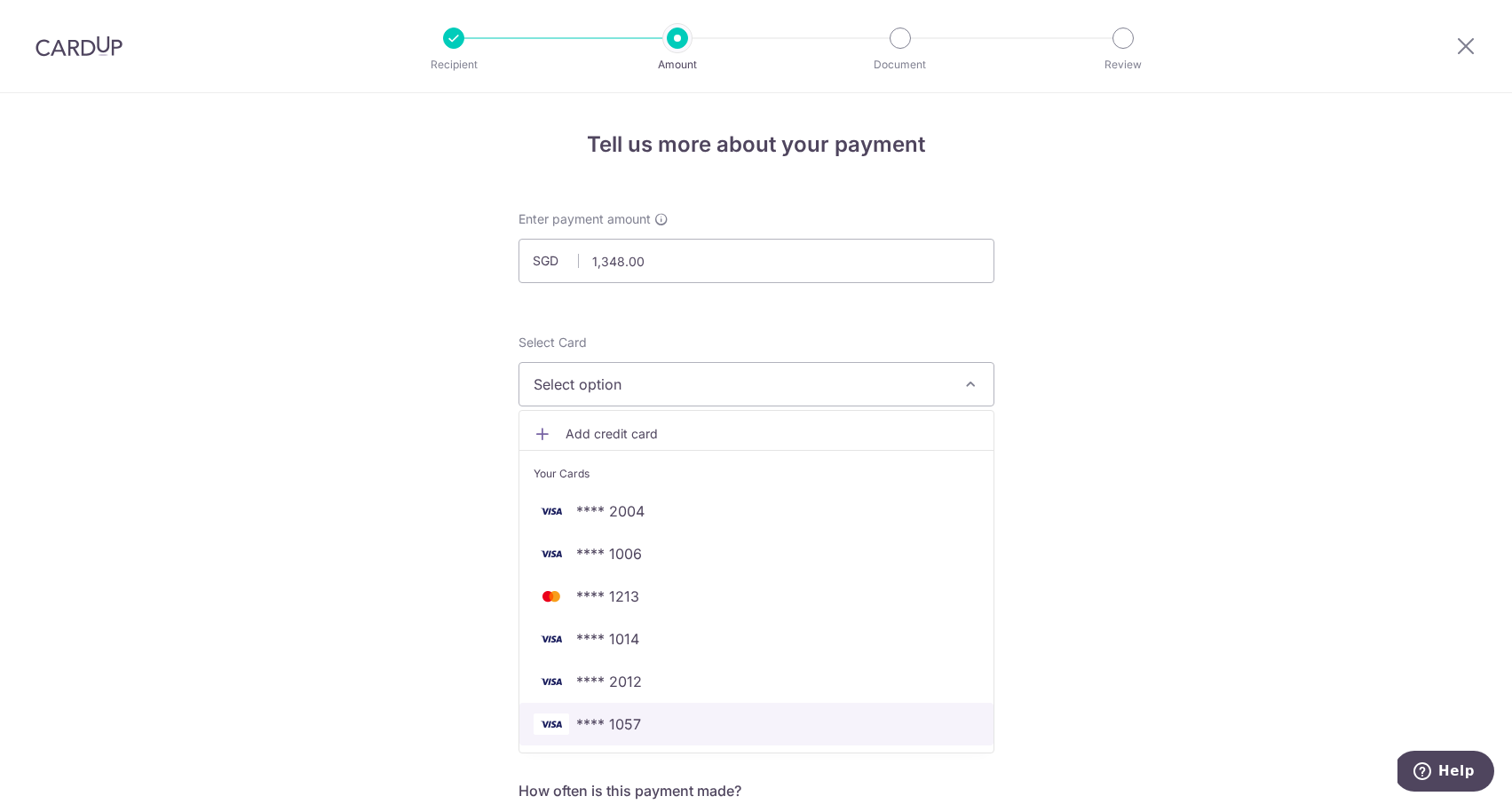
click at [703, 726] on span "**** 1057" at bounding box center [756, 724] width 446 height 21
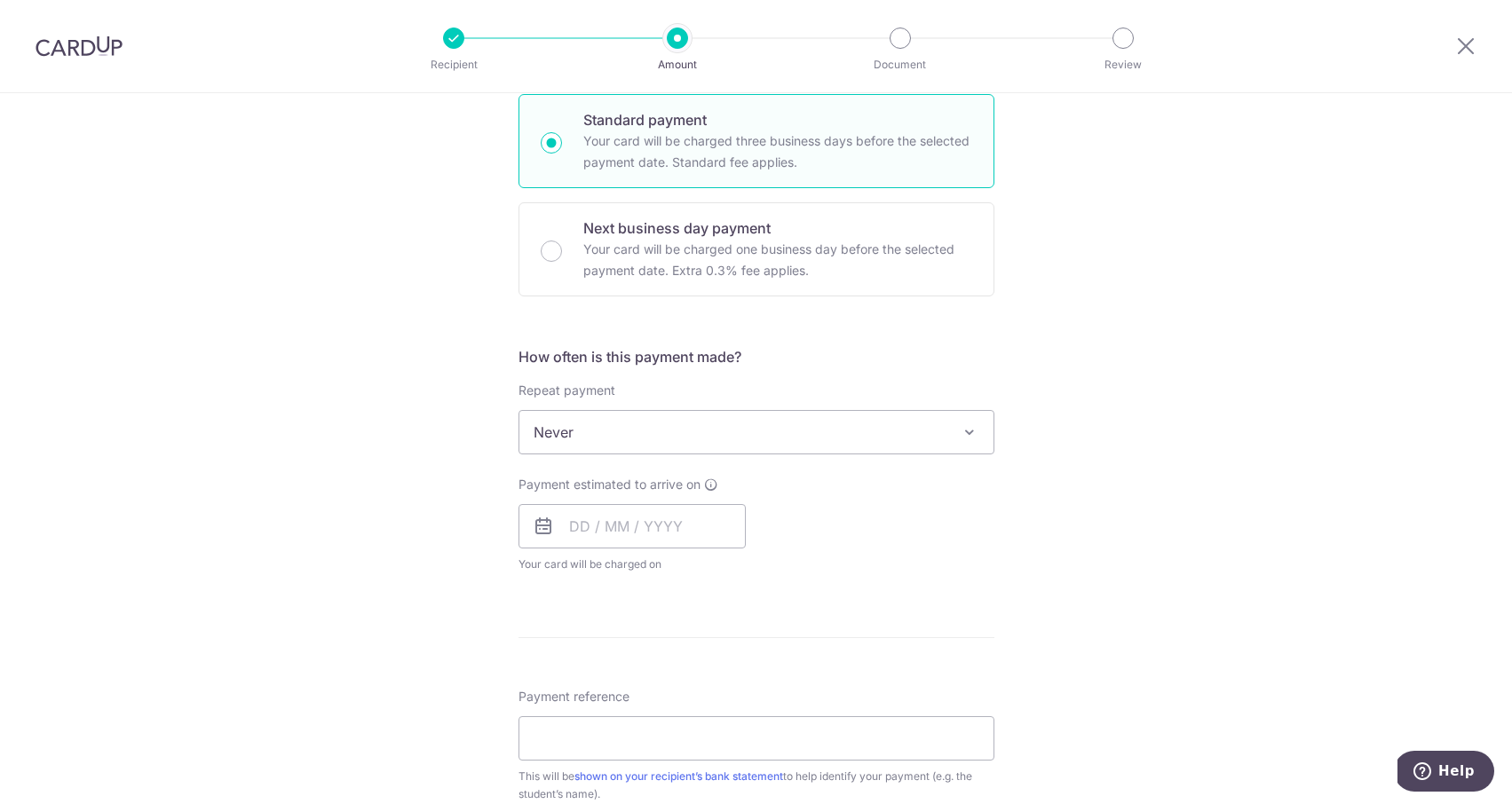
scroll to position [449, 0]
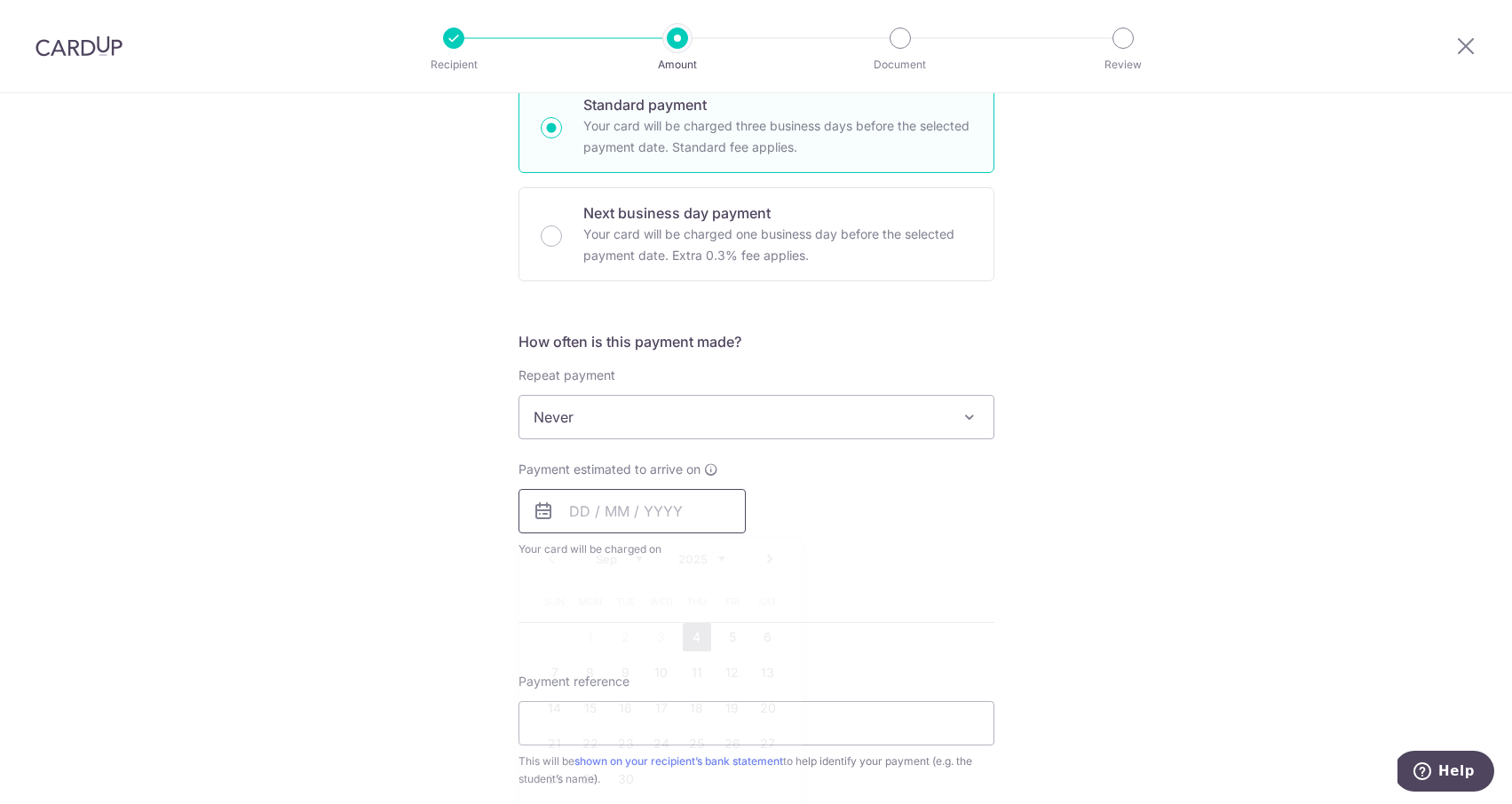
click at [577, 526] on input "text" at bounding box center [632, 511] width 227 height 44
click at [692, 634] on link "4" at bounding box center [697, 637] width 29 height 29
type input "04/09/2025"
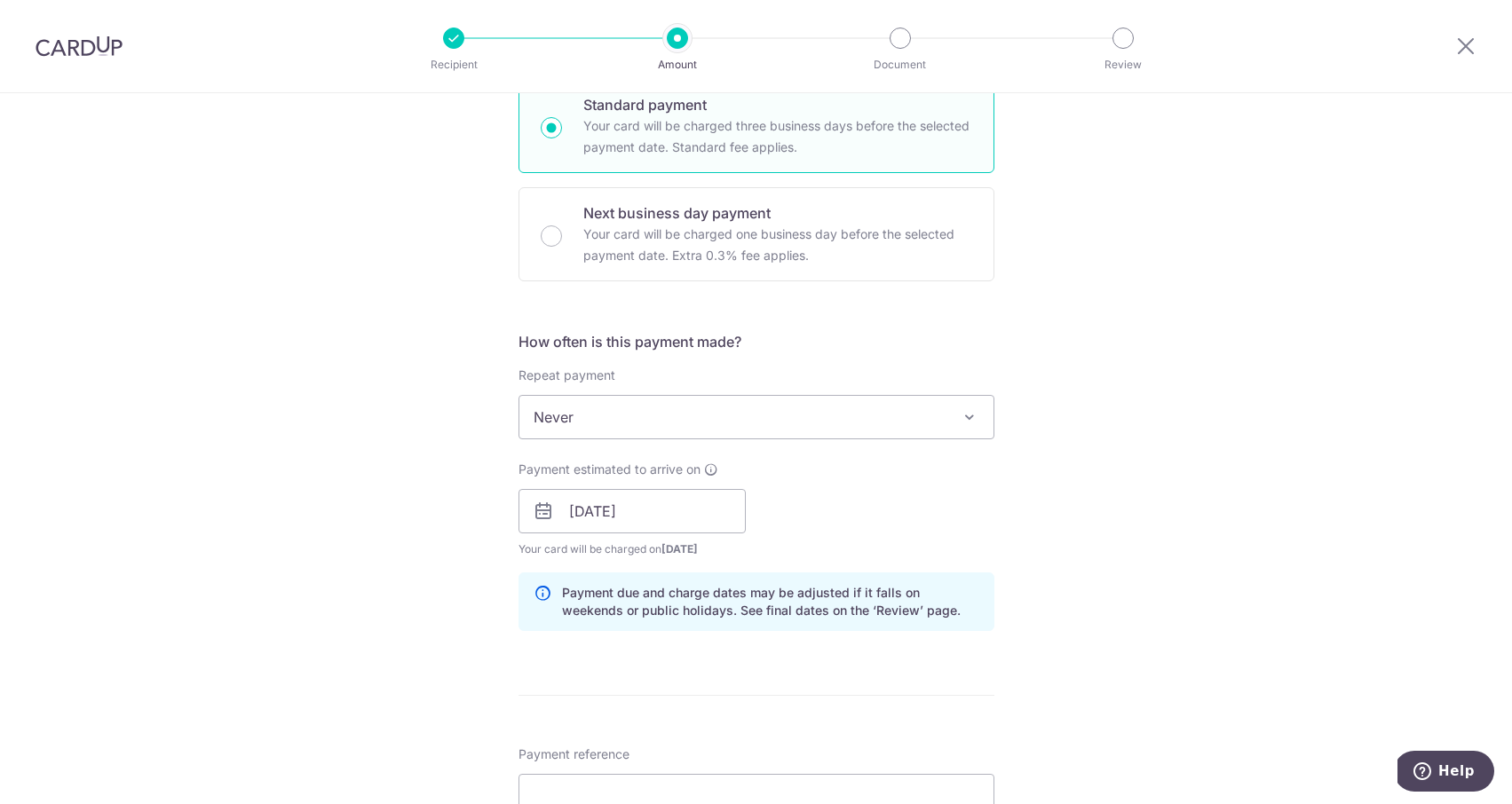
click at [269, 494] on div "Tell us more about your payment Enter payment amount SGD 1,348.00 1348.00 Selec…" at bounding box center [756, 483] width 1512 height 1679
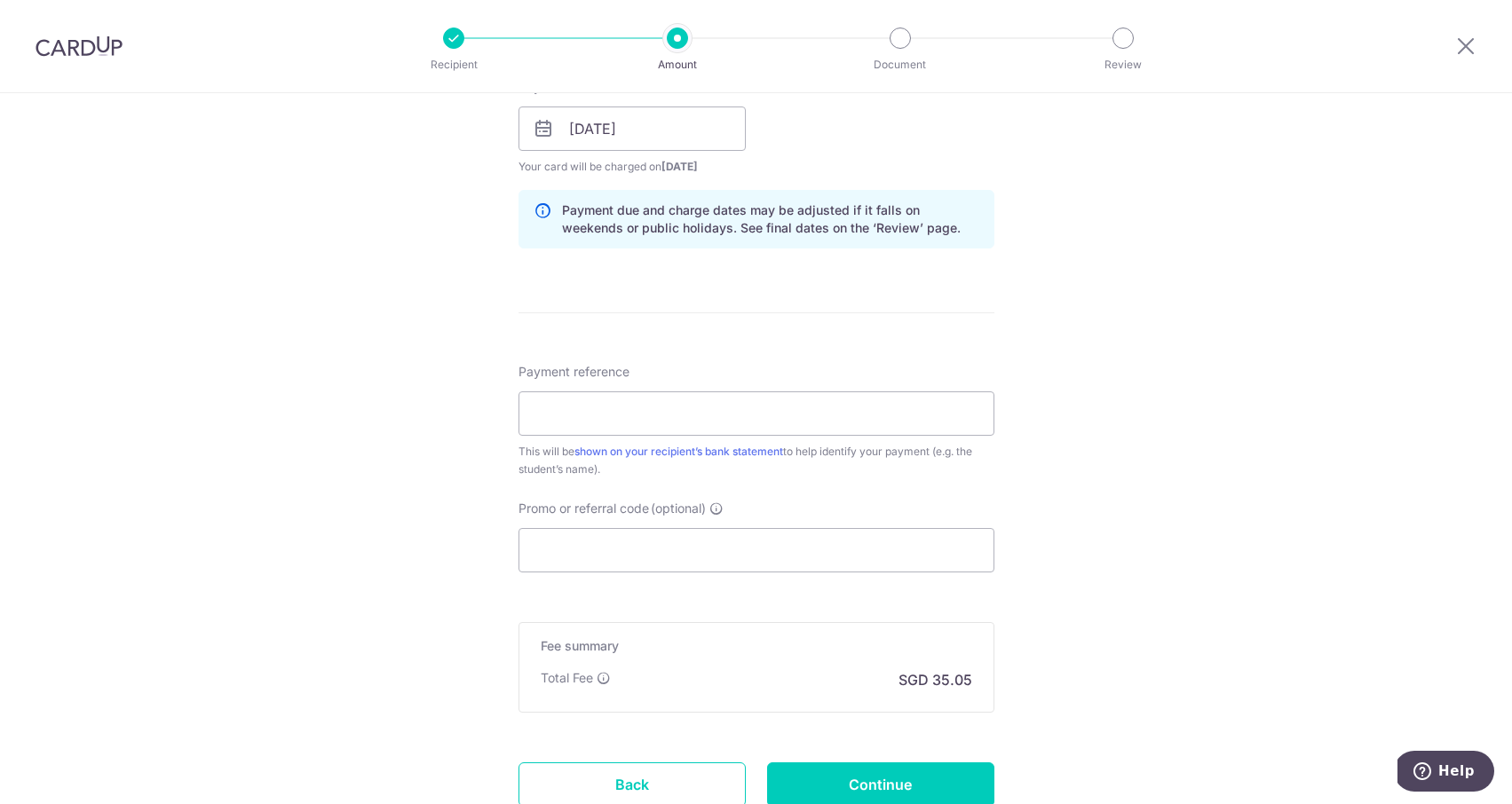
scroll to position [878, 0]
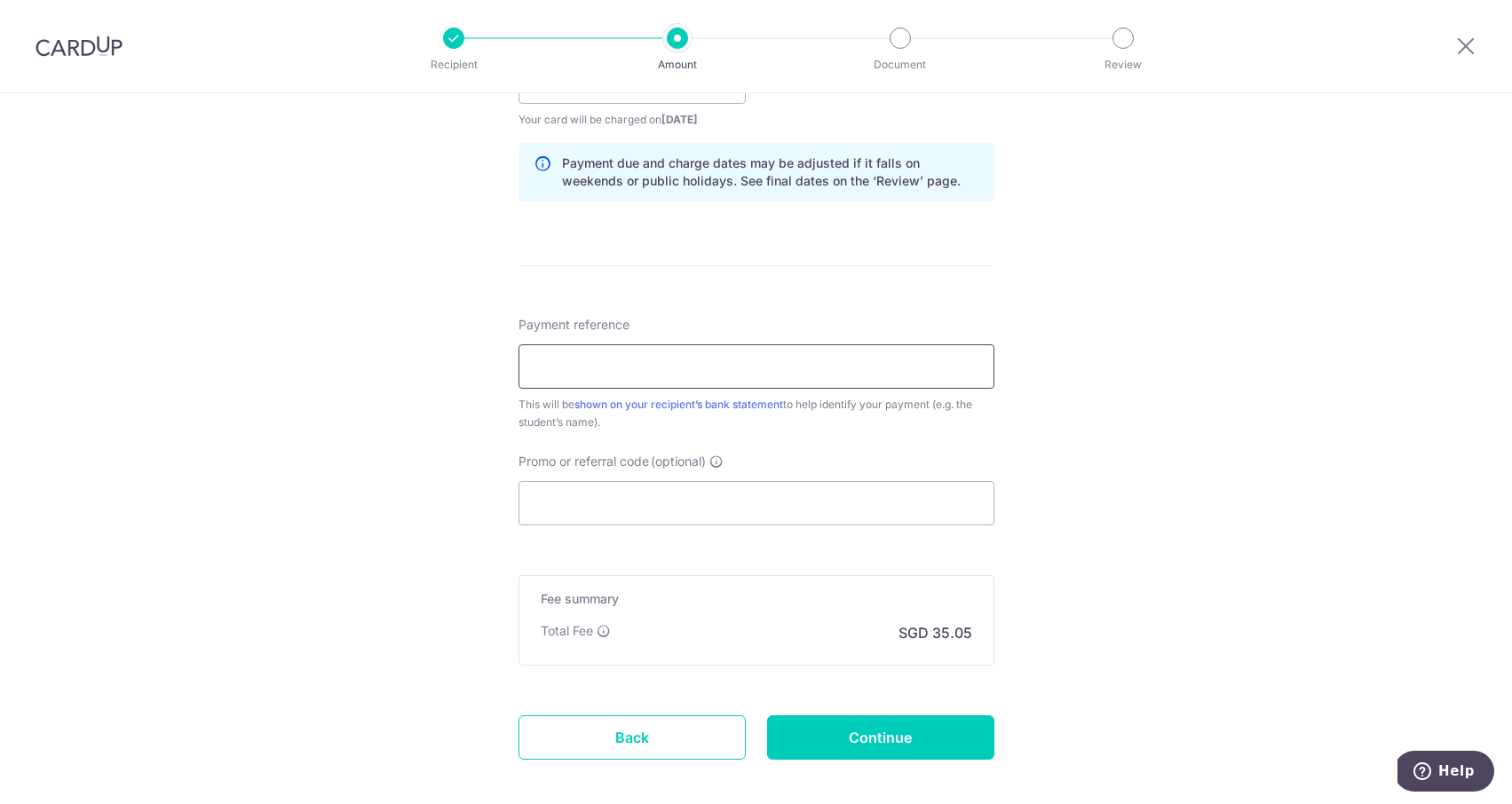
click at [573, 345] on input "Payment reference" at bounding box center [756, 367] width 476 height 44
type input "CFHV PN Toh Rui Xuan"
click at [676, 497] on input "Promo or referral code (optional)" at bounding box center [756, 503] width 476 height 44
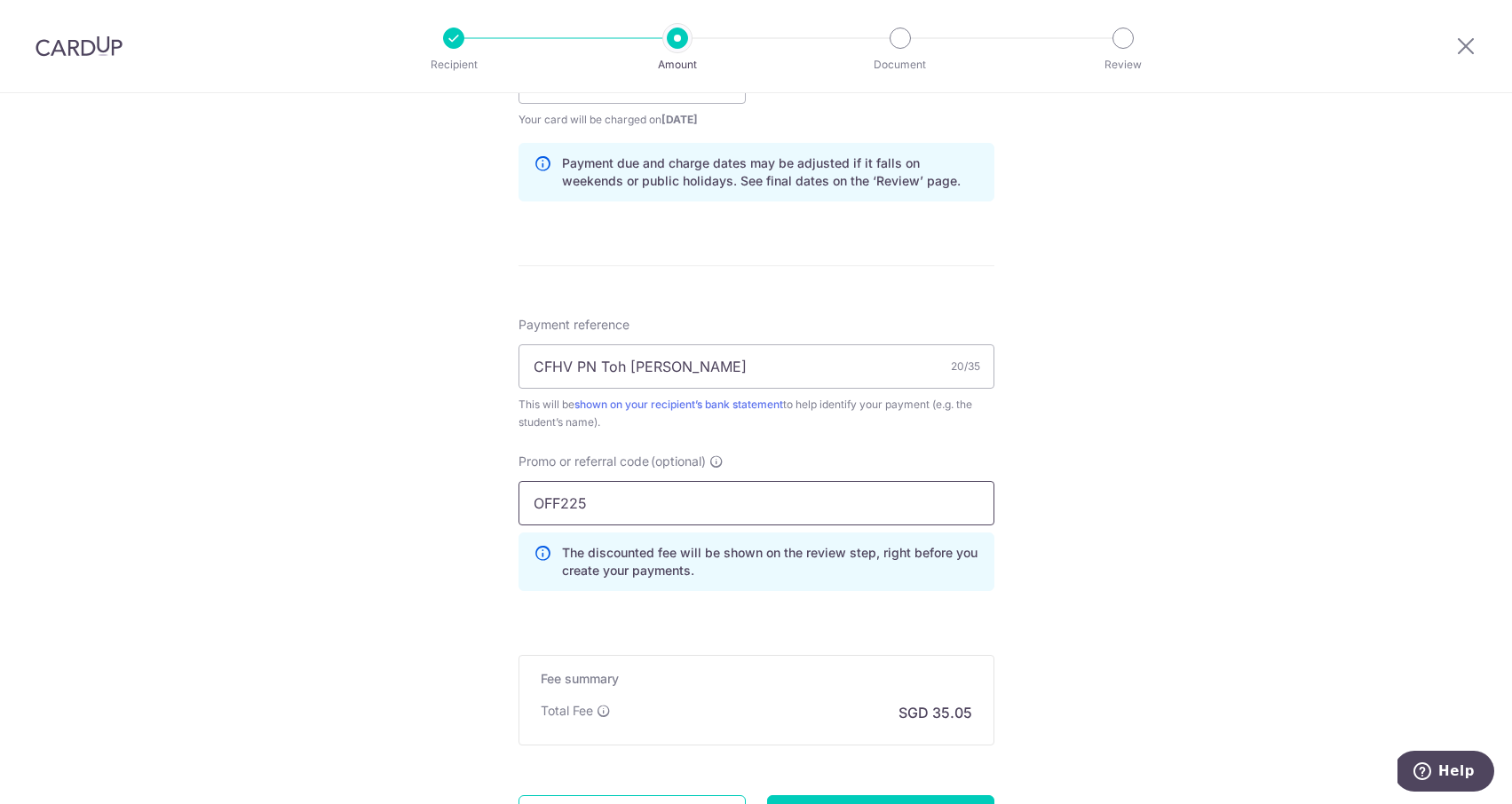
type input "OFF225"
click at [668, 575] on p "The discounted fee will be shown on the review step, right before you create yo…" at bounding box center [770, 561] width 417 height 35
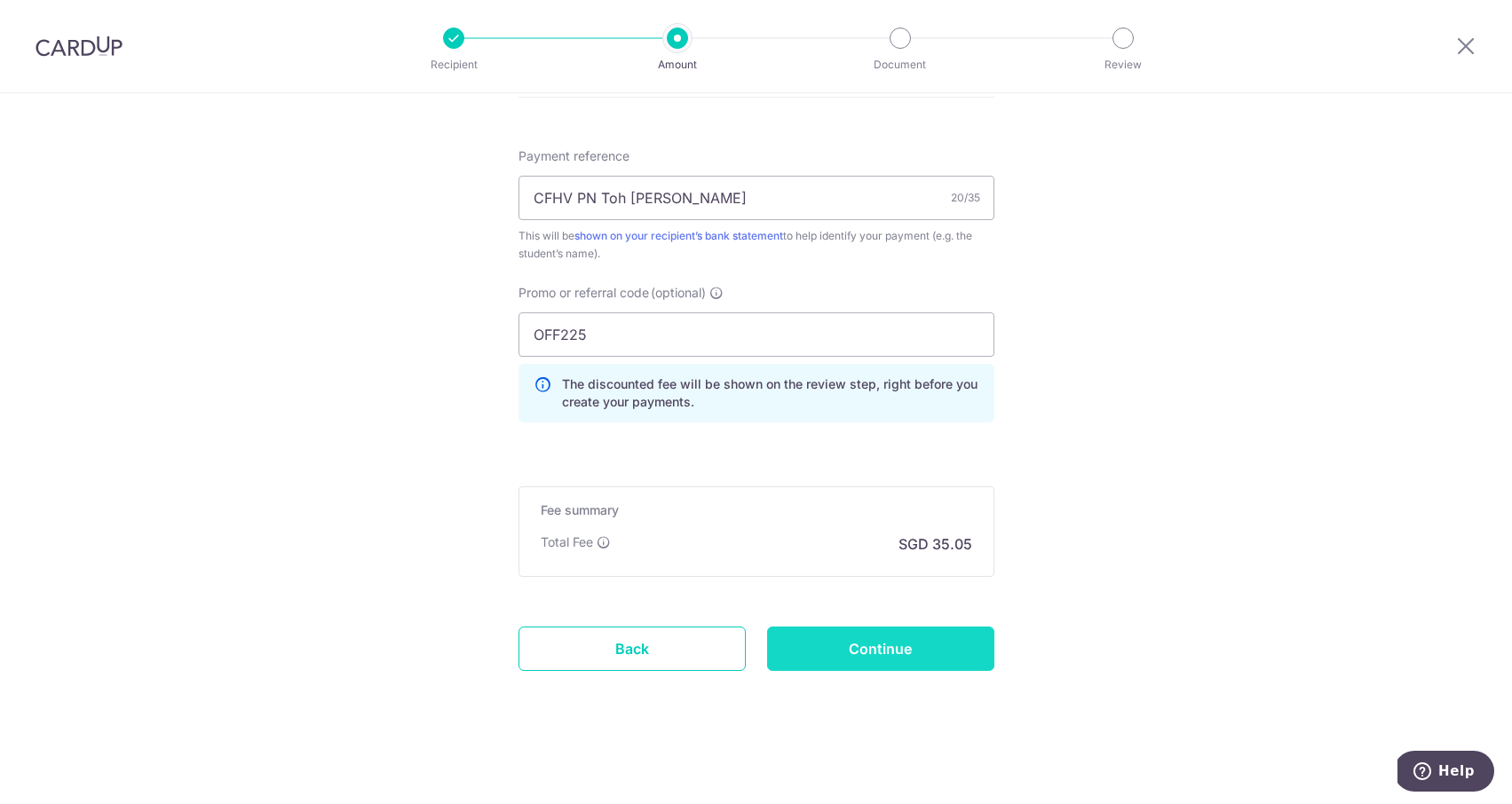
click at [873, 668] on input "Continue" at bounding box center [881, 648] width 227 height 44
type input "Create Schedule"
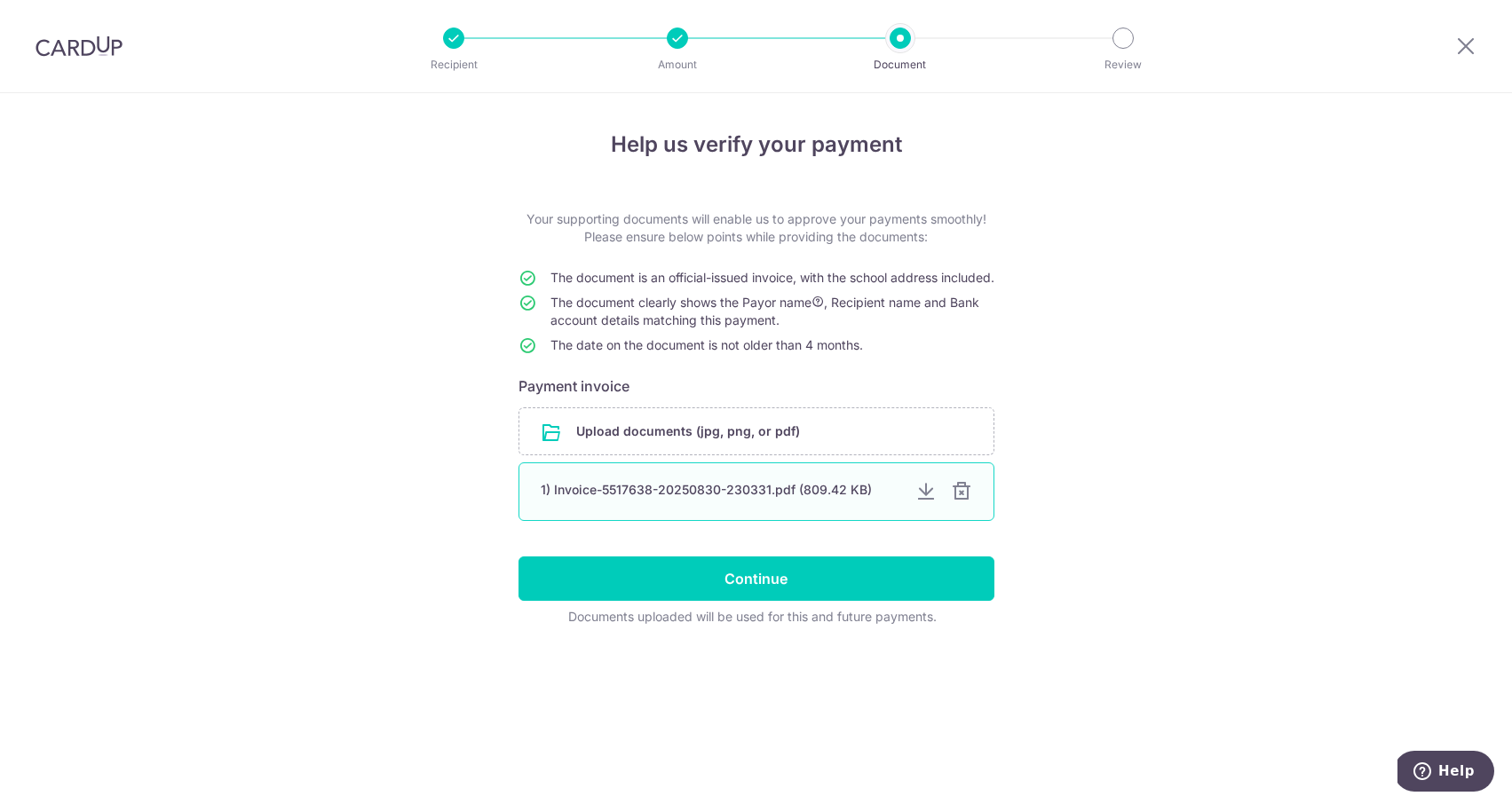
click at [957, 502] on div at bounding box center [961, 492] width 21 height 21
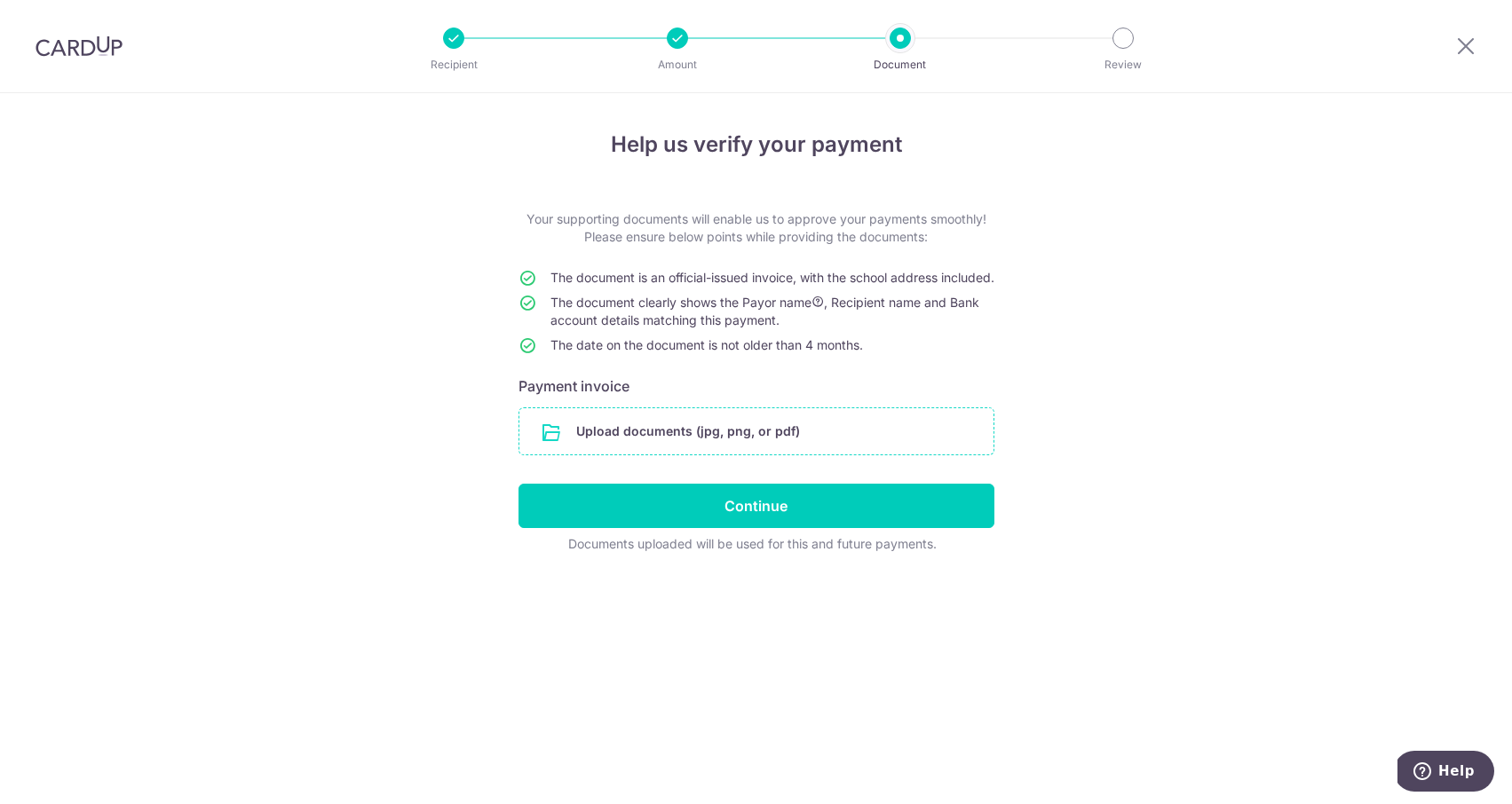
click at [811, 455] on input "file" at bounding box center [756, 432] width 474 height 46
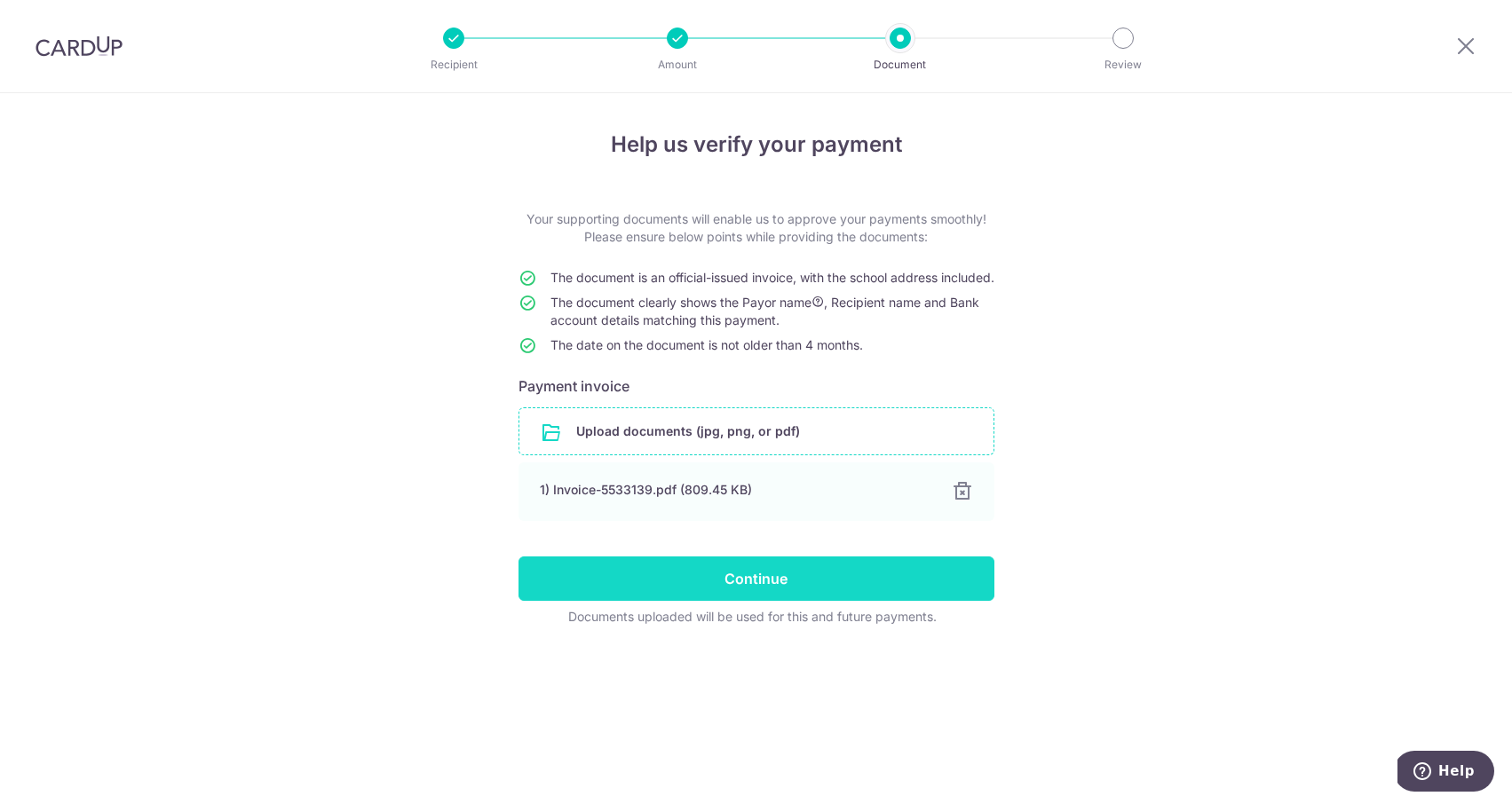
click at [757, 596] on input "Continue" at bounding box center [756, 579] width 476 height 44
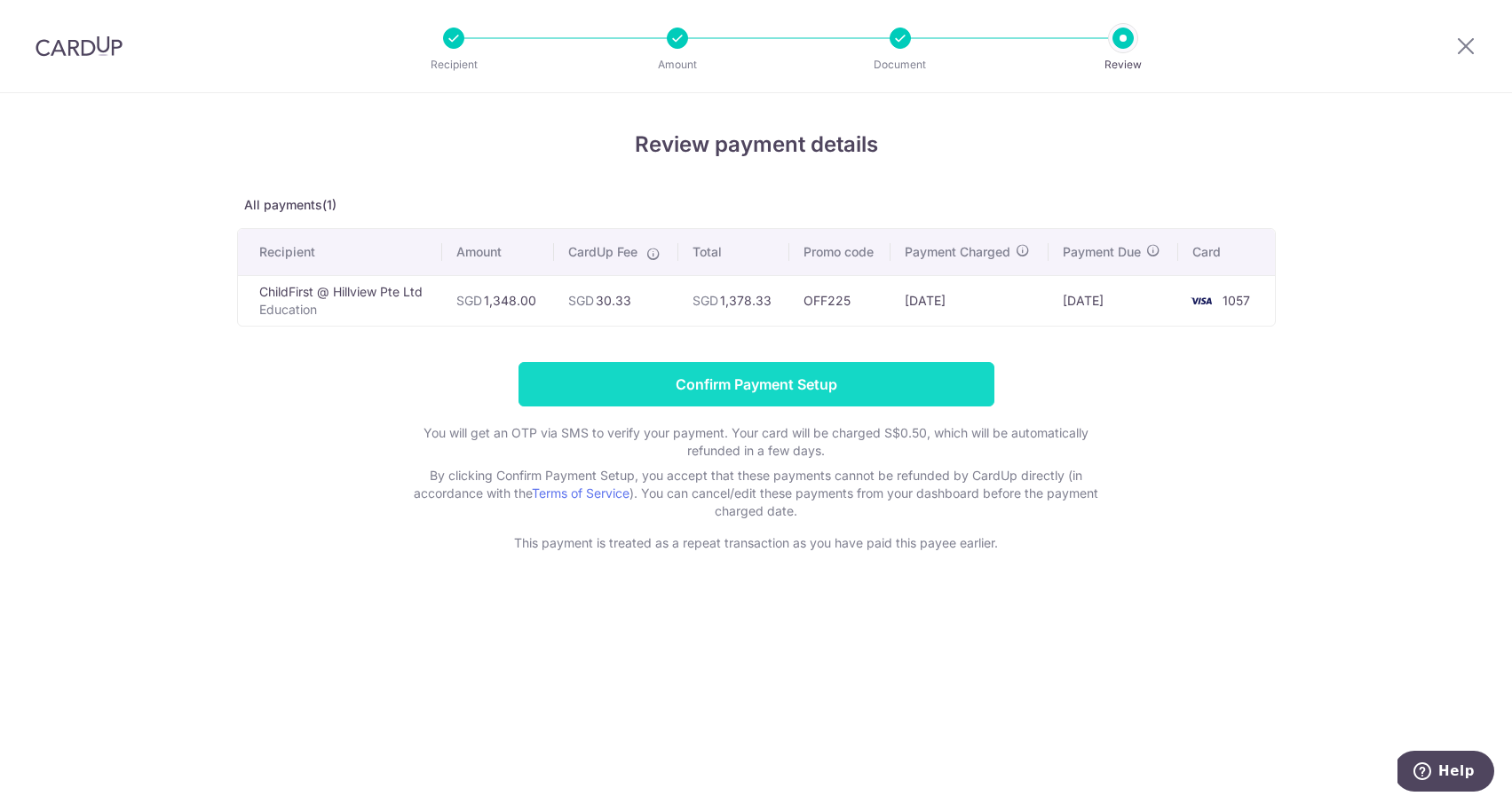
click at [750, 391] on input "Confirm Payment Setup" at bounding box center [756, 384] width 476 height 44
